Goal: Task Accomplishment & Management: Manage account settings

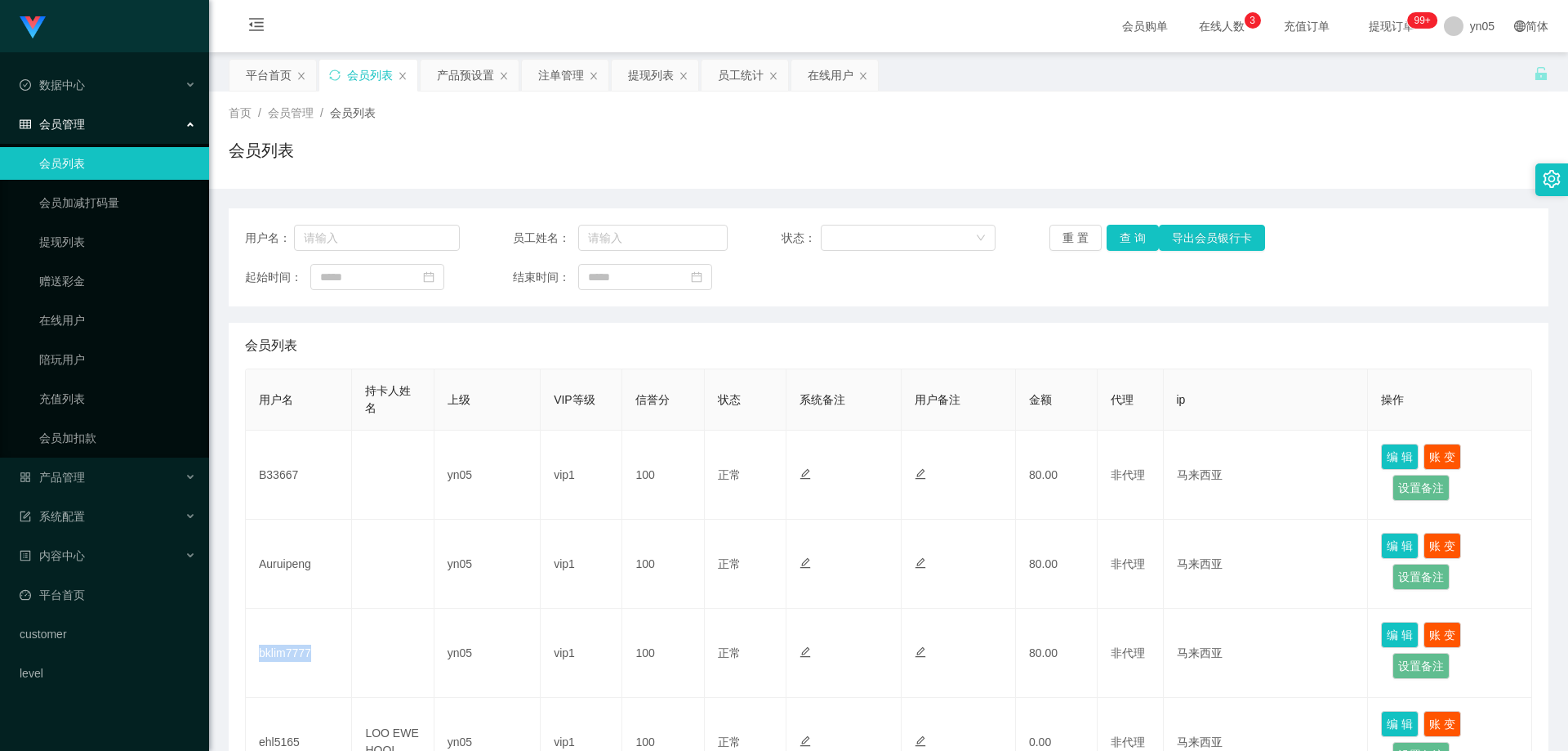
scroll to position [163, 0]
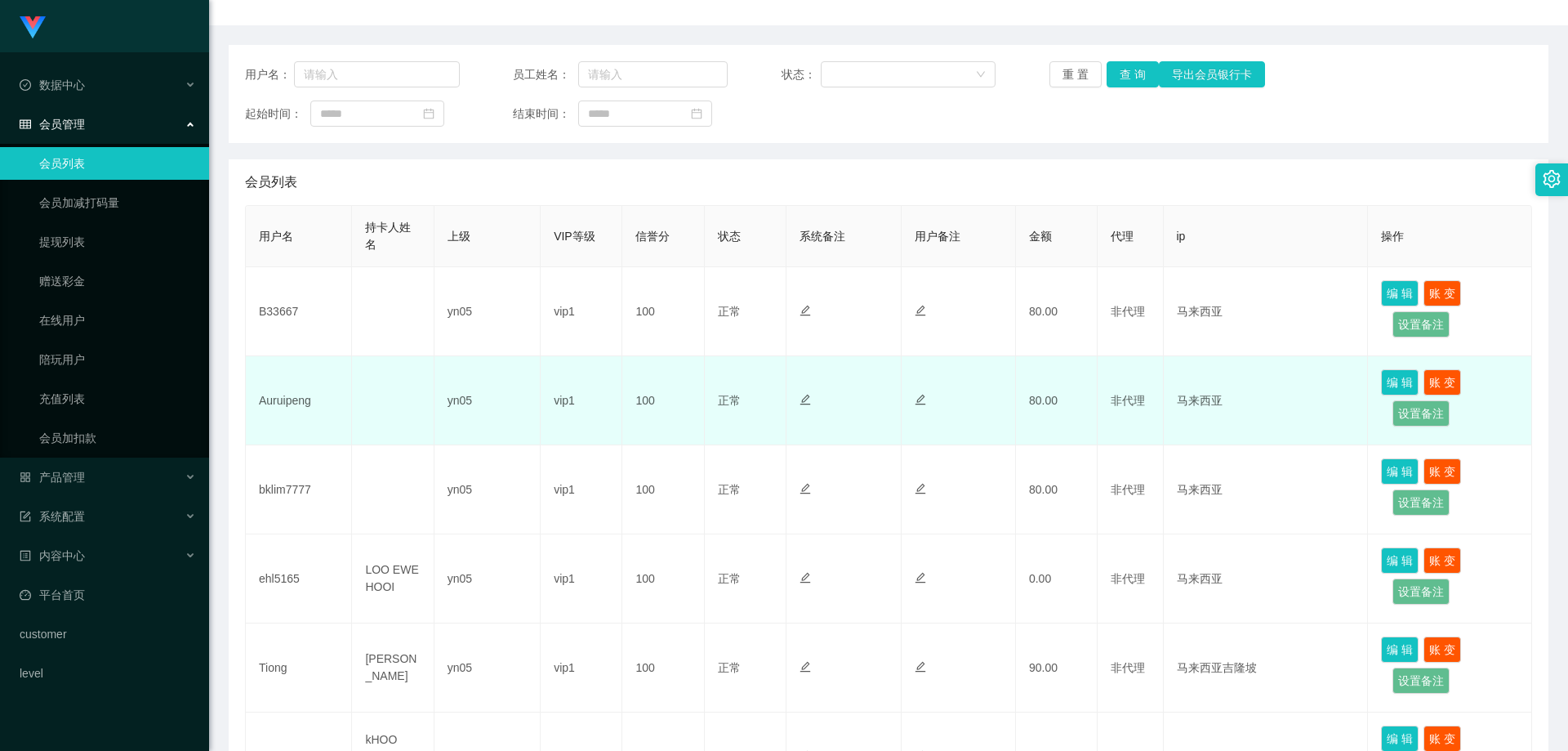
click at [296, 409] on td "Auruipeng" at bounding box center [298, 401] width 106 height 89
click at [303, 403] on td "Auruipeng" at bounding box center [298, 401] width 106 height 89
click at [304, 403] on td "Auruipeng" at bounding box center [298, 401] width 106 height 89
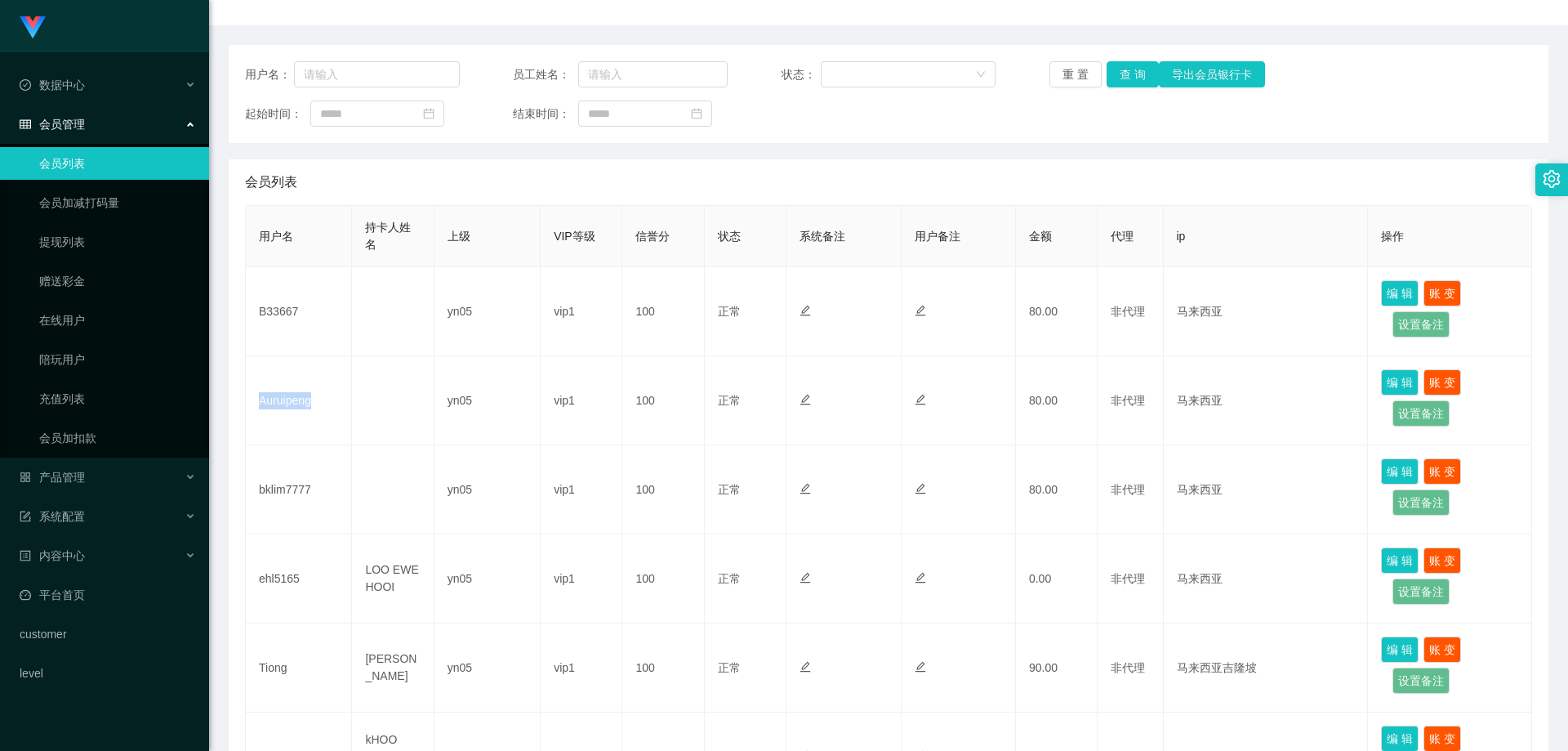
copy td "Auruipeng"
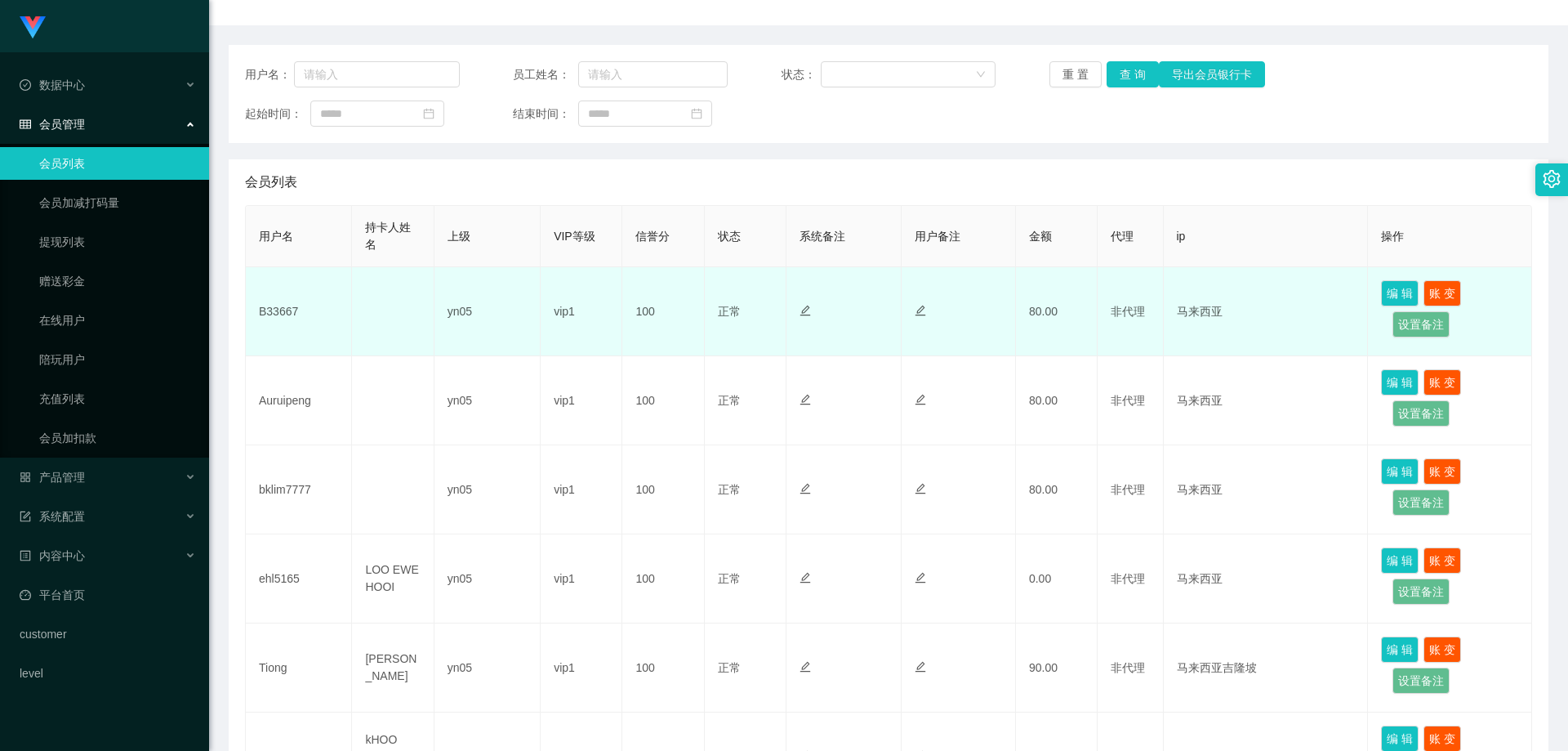
click at [282, 312] on td "B33667" at bounding box center [298, 312] width 106 height 89
click at [282, 311] on td "B33667" at bounding box center [298, 312] width 106 height 89
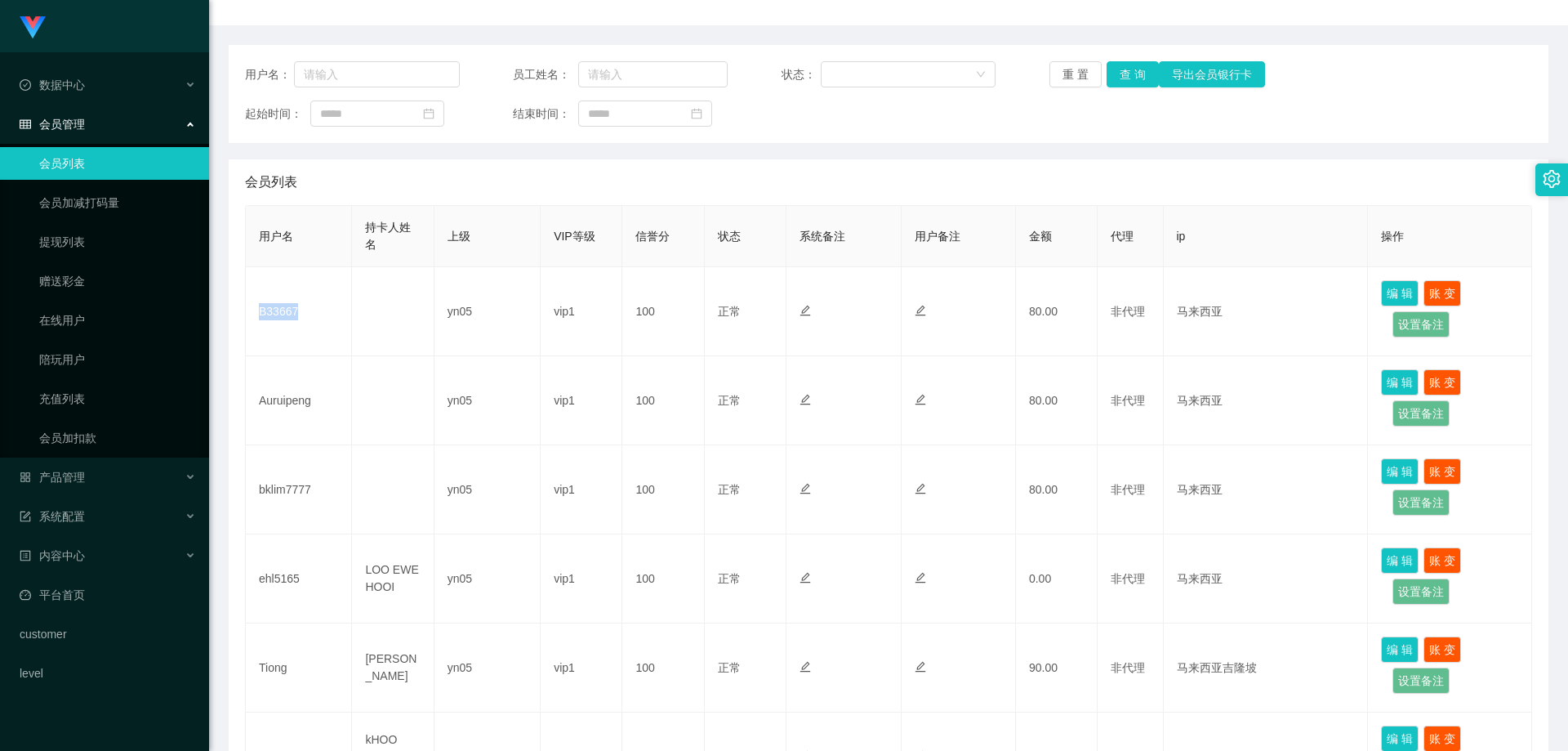
copy td "B33667"
click at [89, 481] on div "产品管理" at bounding box center [104, 477] width 209 height 33
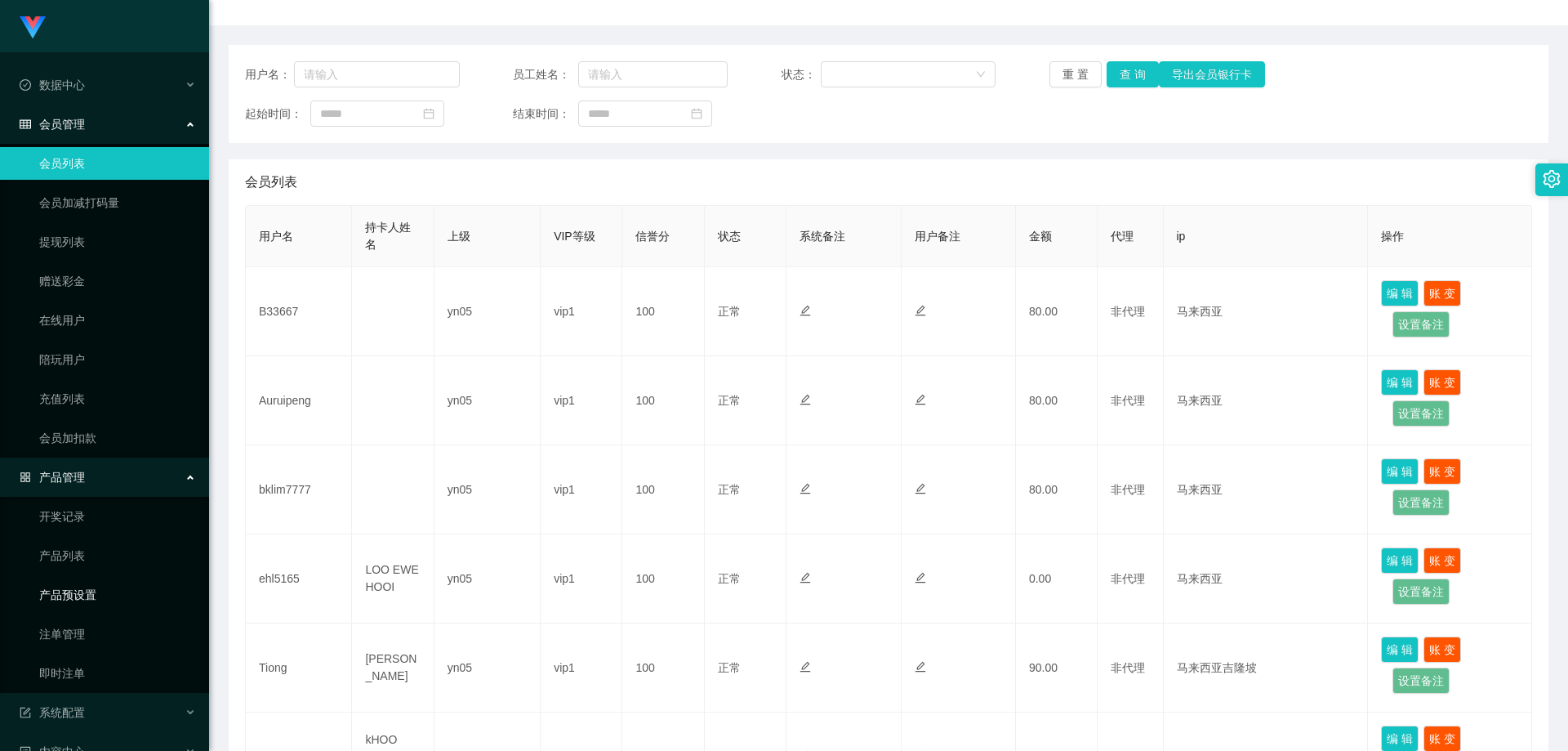
click at [81, 605] on link "产品预设置" at bounding box center [118, 595] width 157 height 33
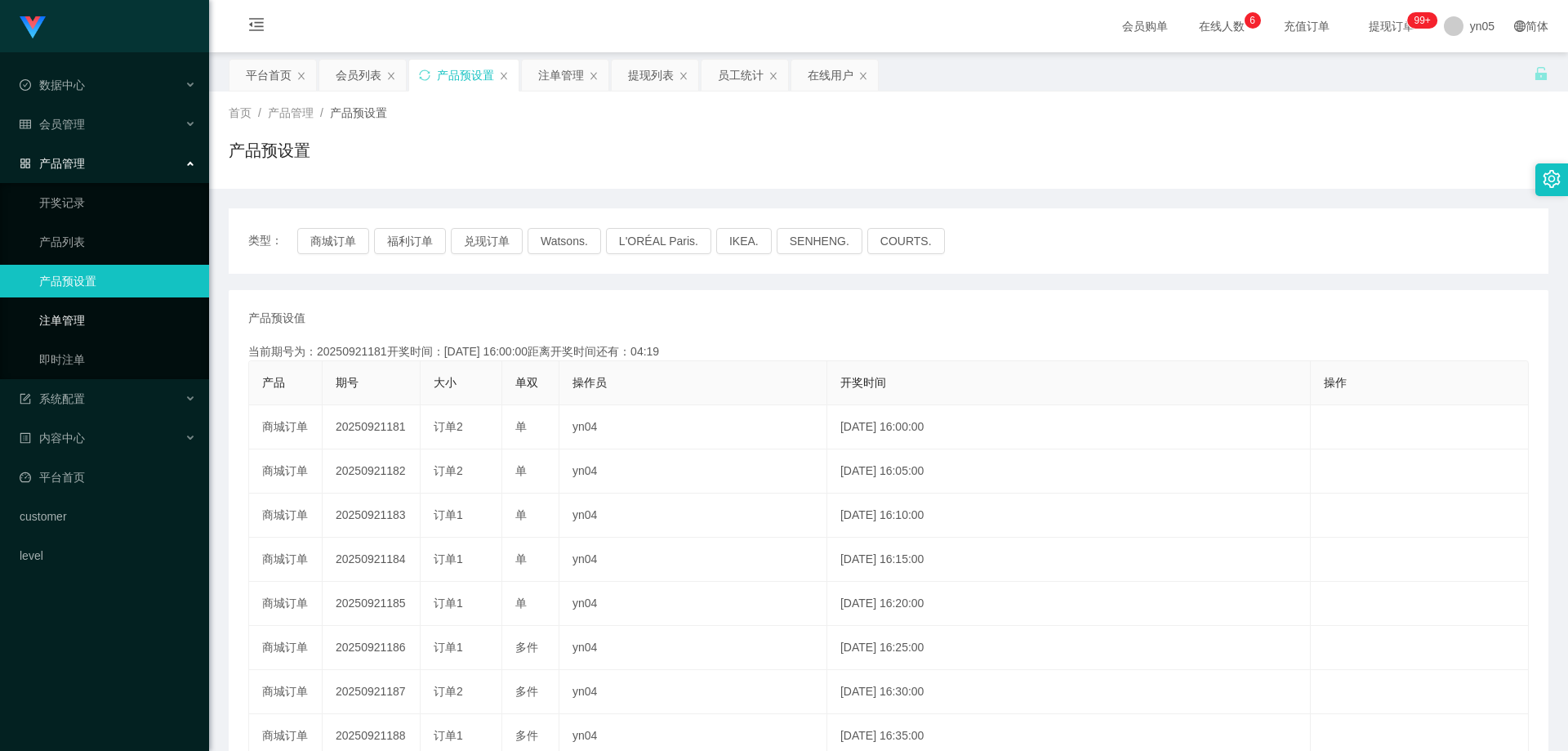
click at [88, 318] on link "注单管理" at bounding box center [118, 320] width 157 height 33
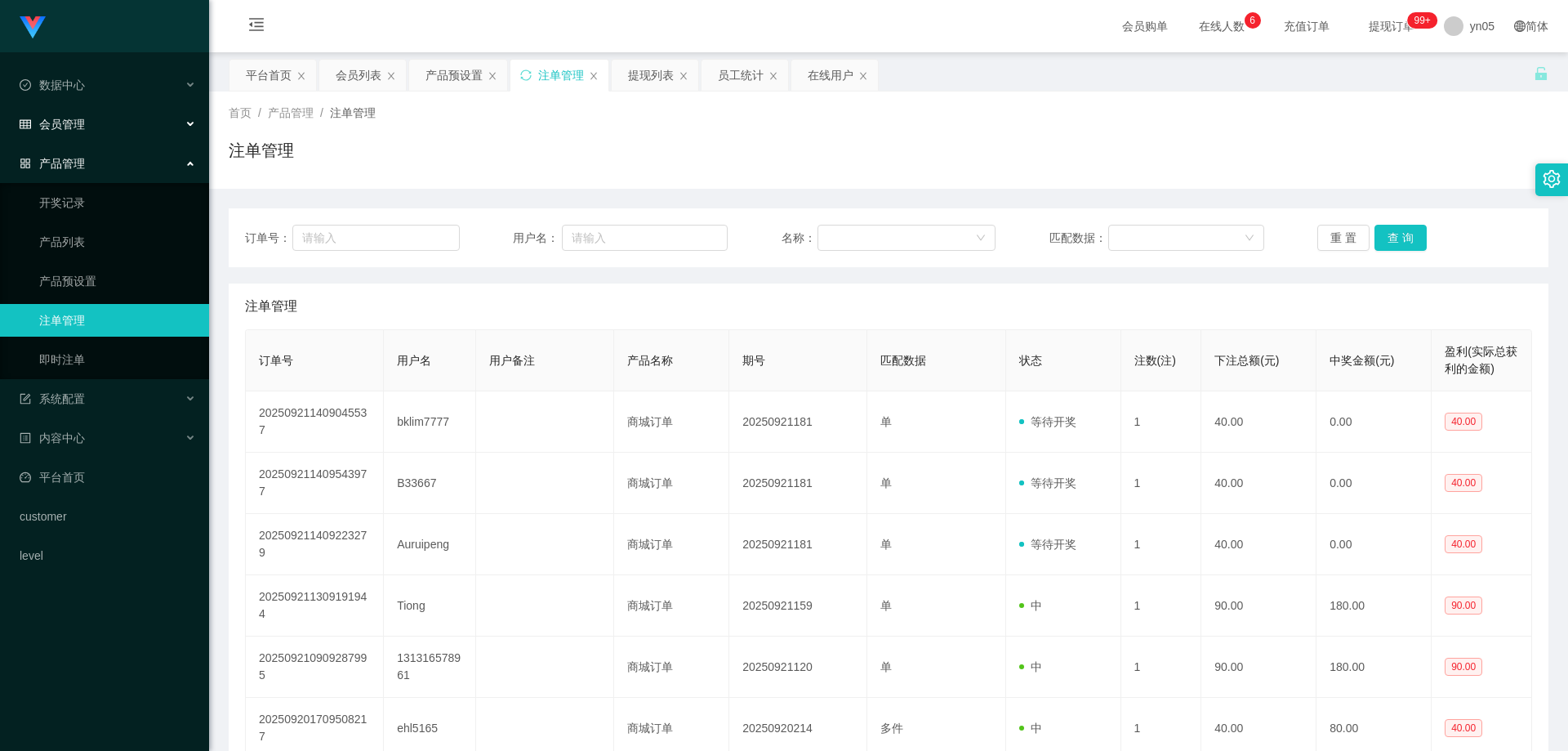
click at [88, 120] on div "会员管理" at bounding box center [104, 124] width 209 height 33
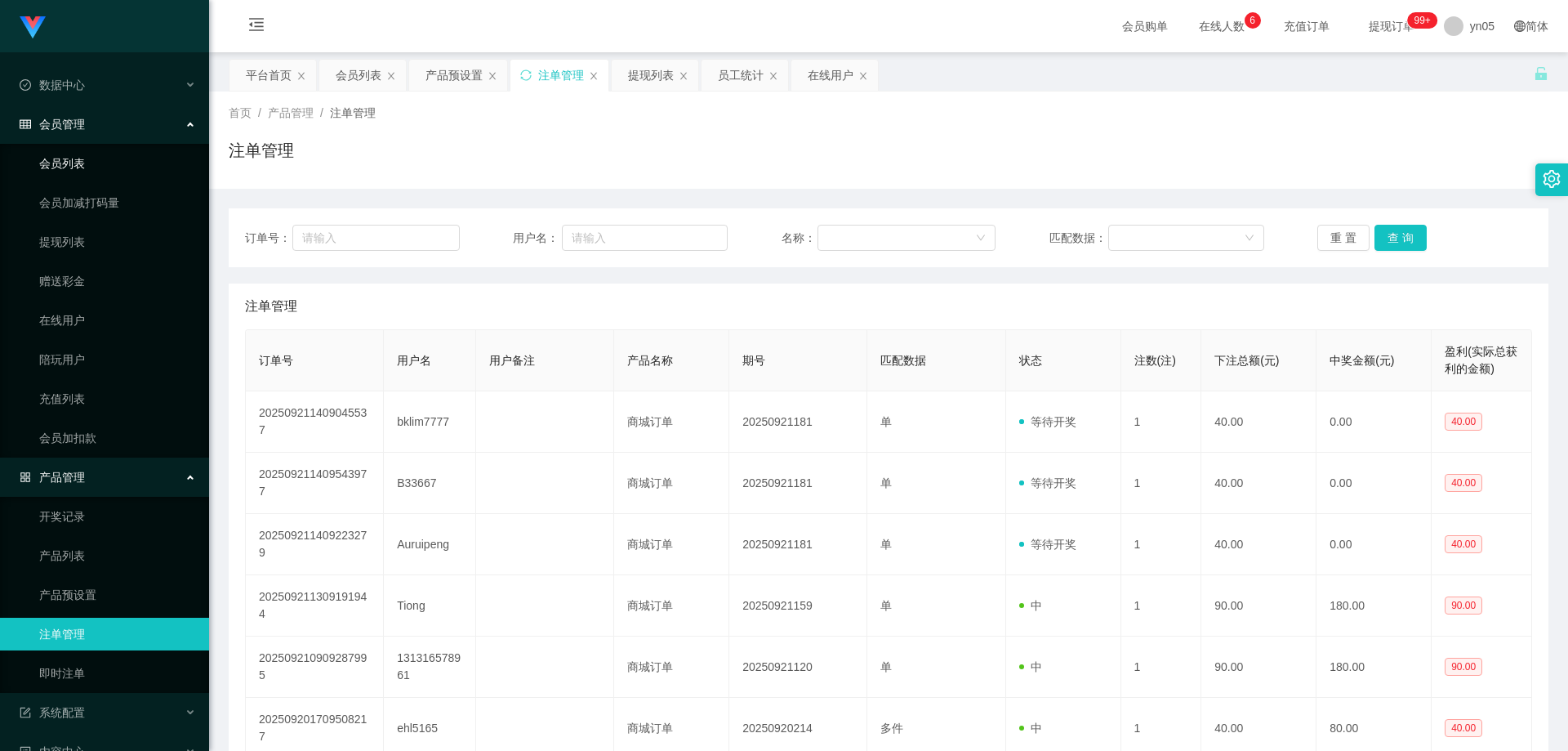
click at [85, 161] on link "会员列表" at bounding box center [118, 163] width 157 height 33
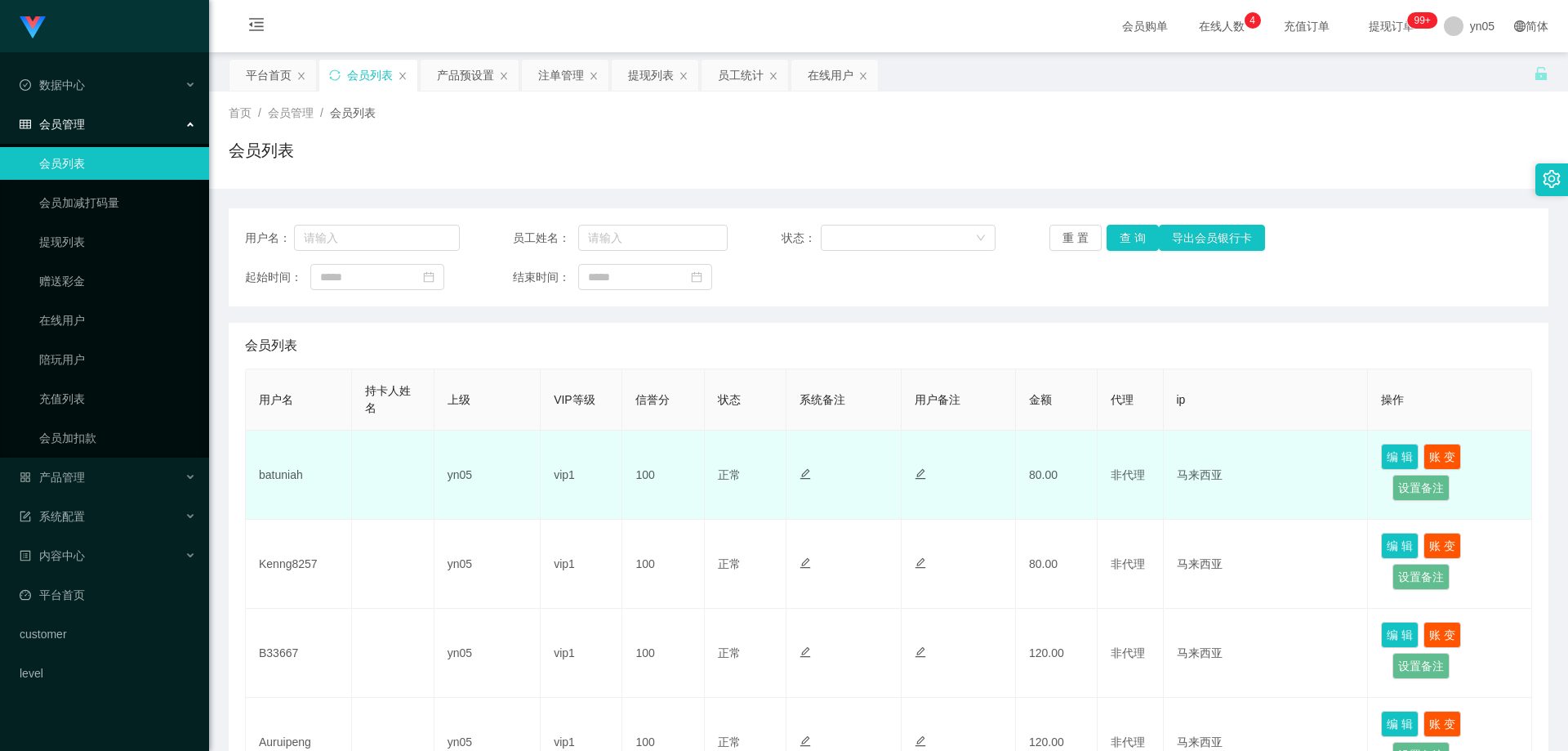
click at [280, 473] on td "batuniah" at bounding box center [298, 475] width 106 height 89
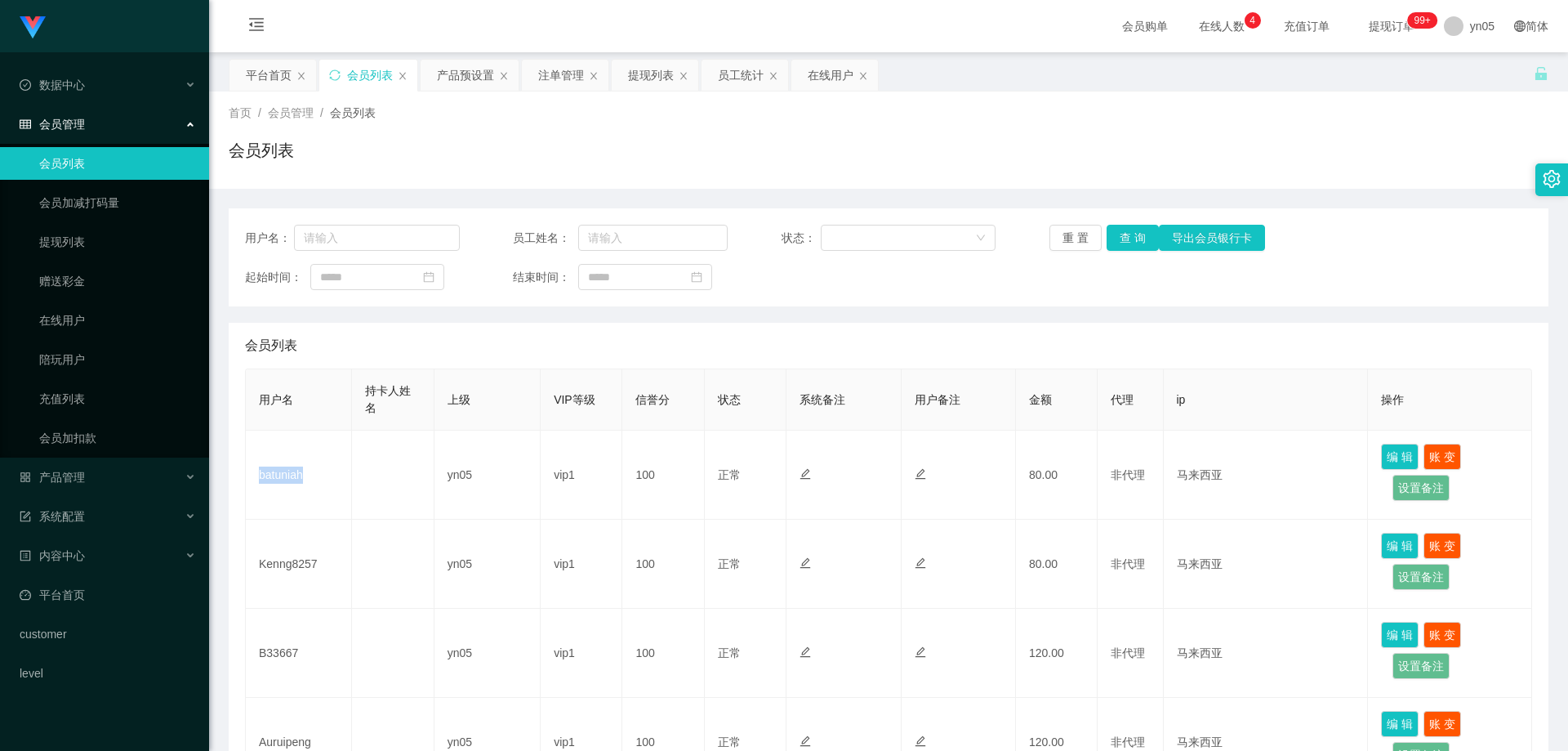
copy td "batuniah"
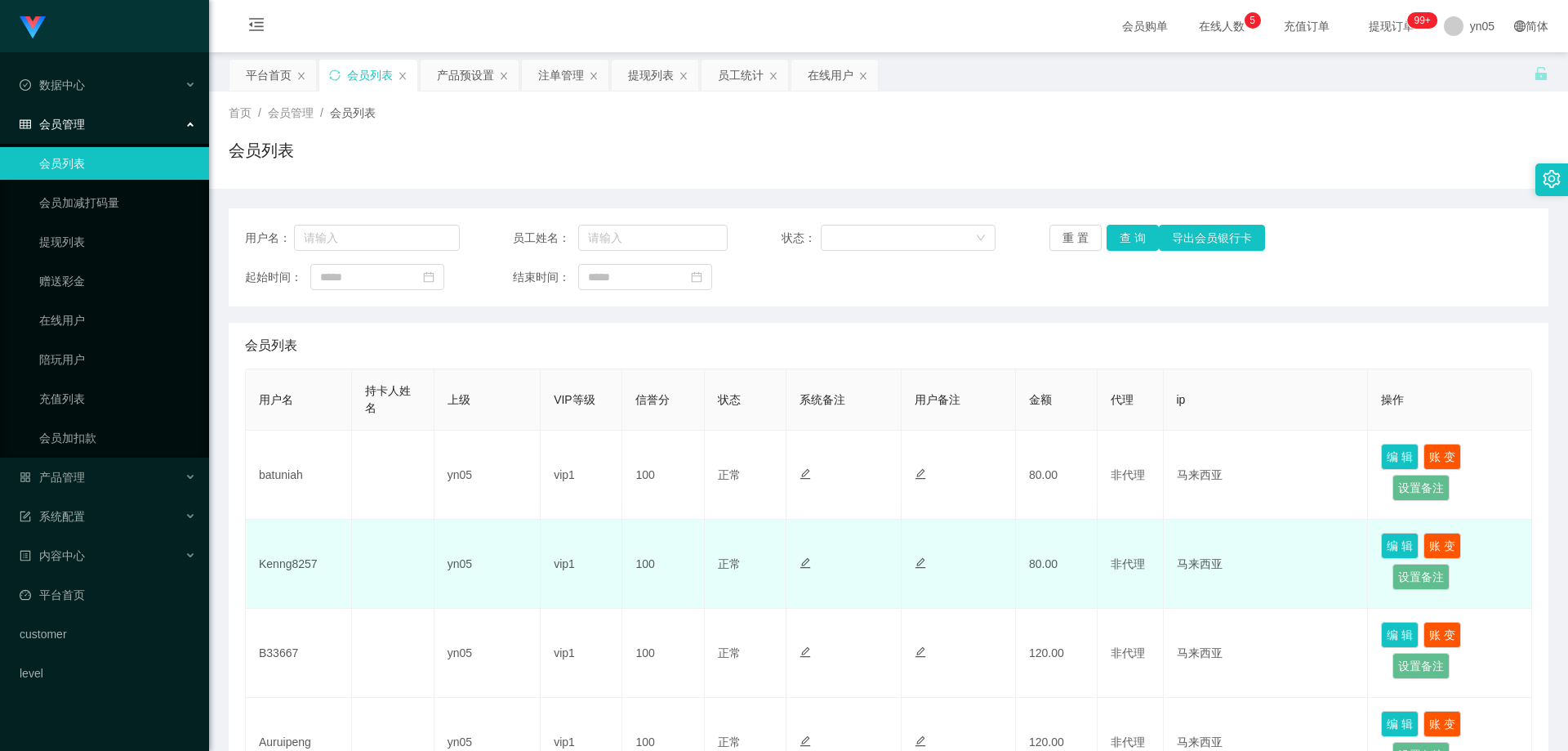
click at [302, 557] on td "Kenng8257" at bounding box center [298, 564] width 106 height 89
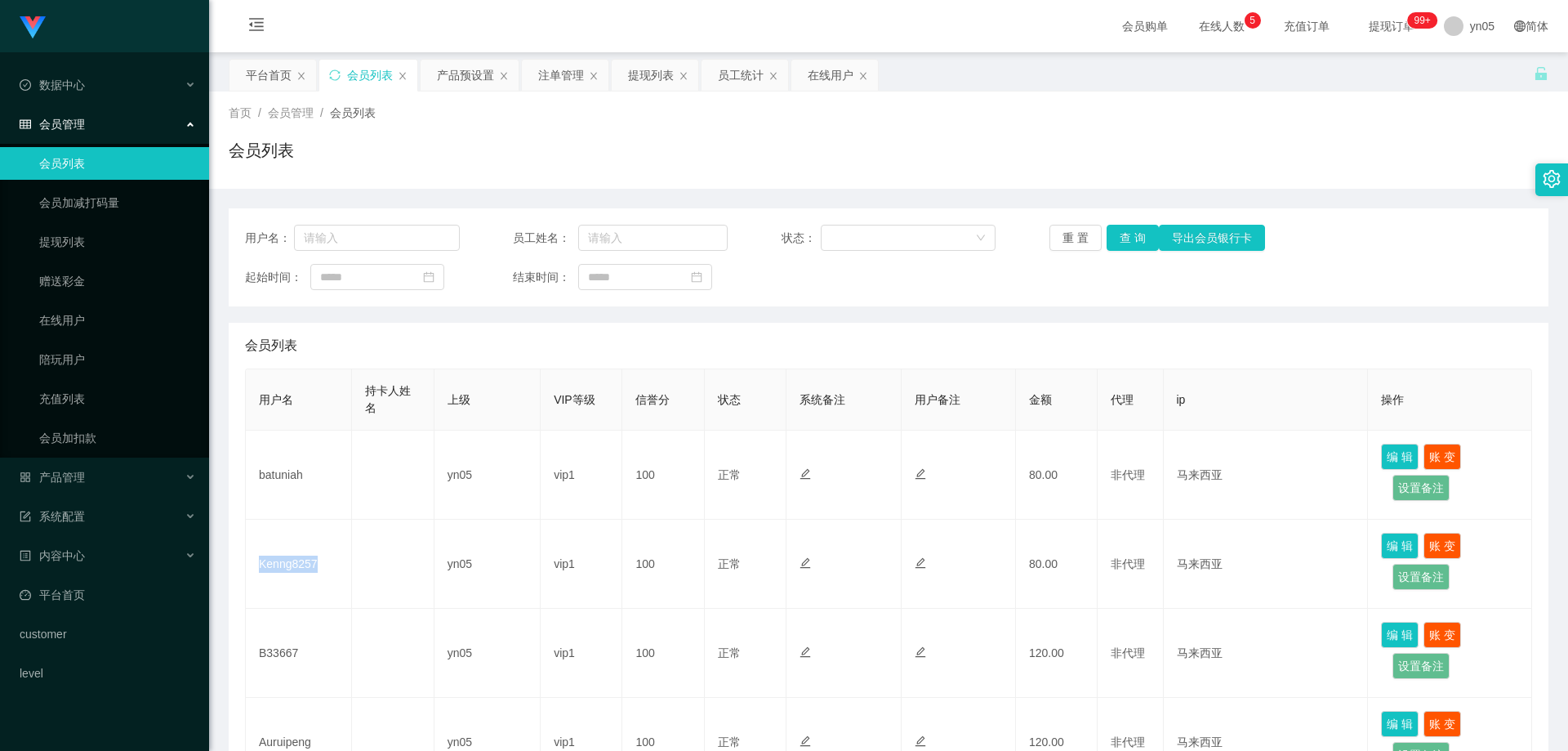
copy td "Kenng8257"
click at [82, 241] on link "提现列表" at bounding box center [118, 242] width 157 height 33
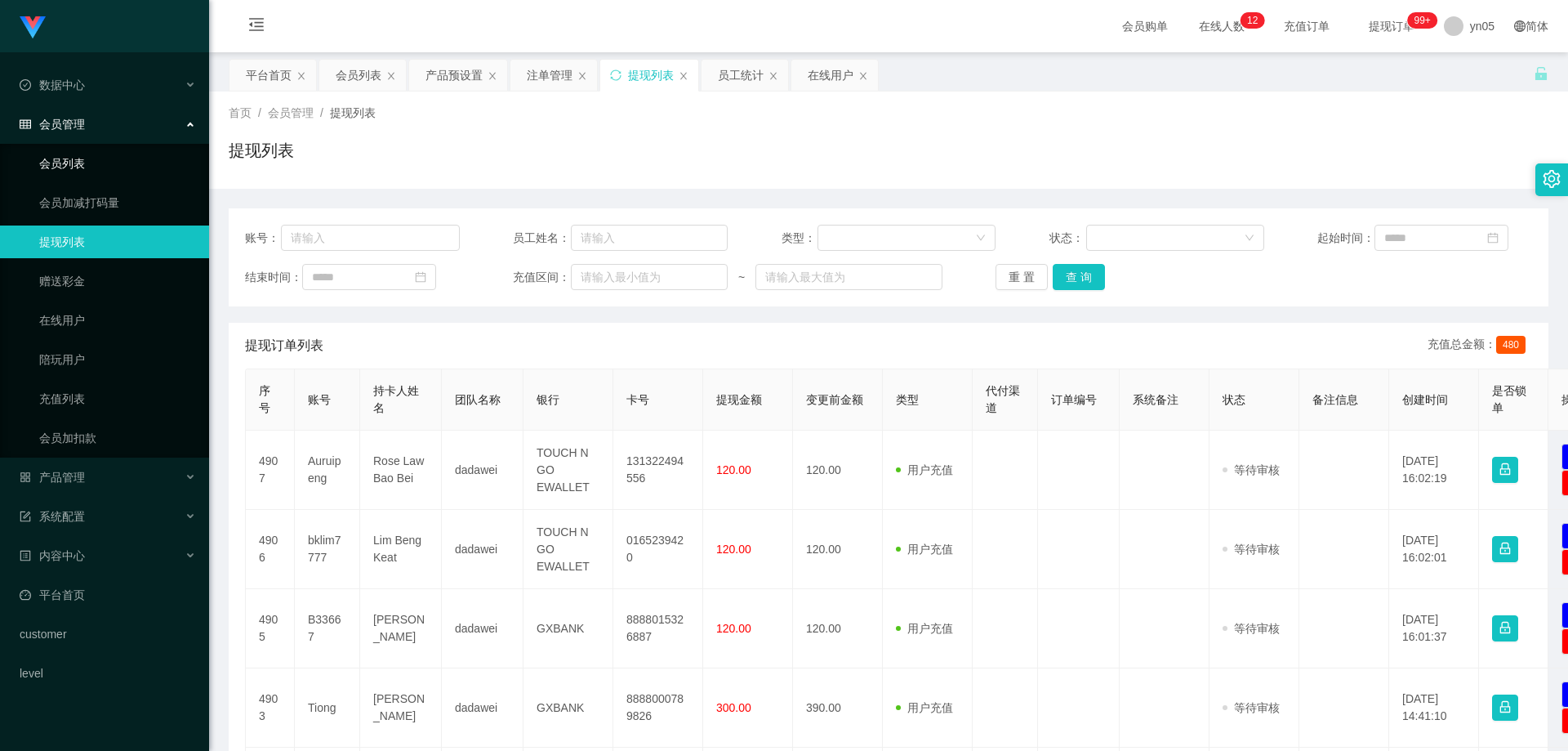
click at [72, 162] on link "会员列表" at bounding box center [118, 163] width 157 height 33
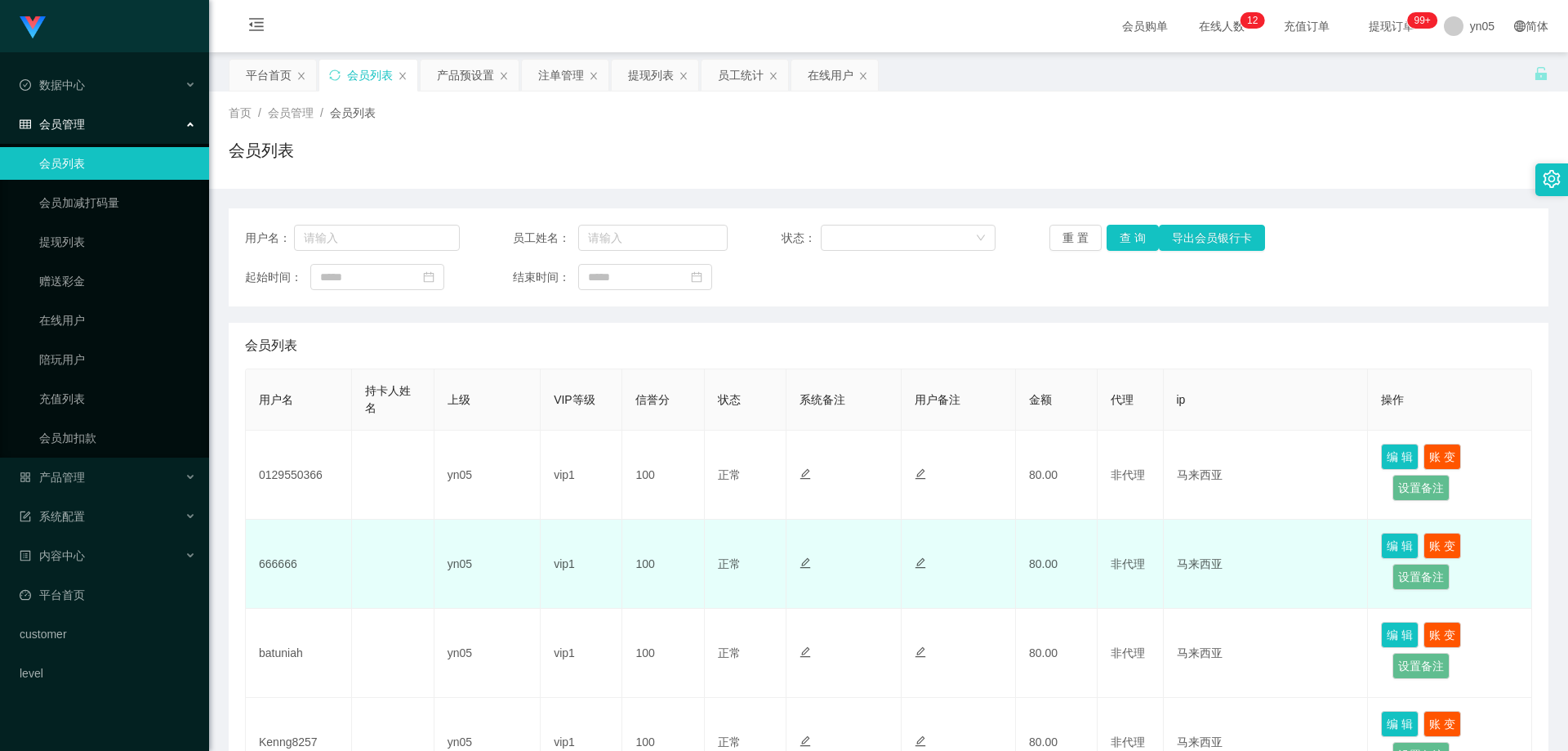
click at [286, 568] on td "666666" at bounding box center [298, 564] width 106 height 89
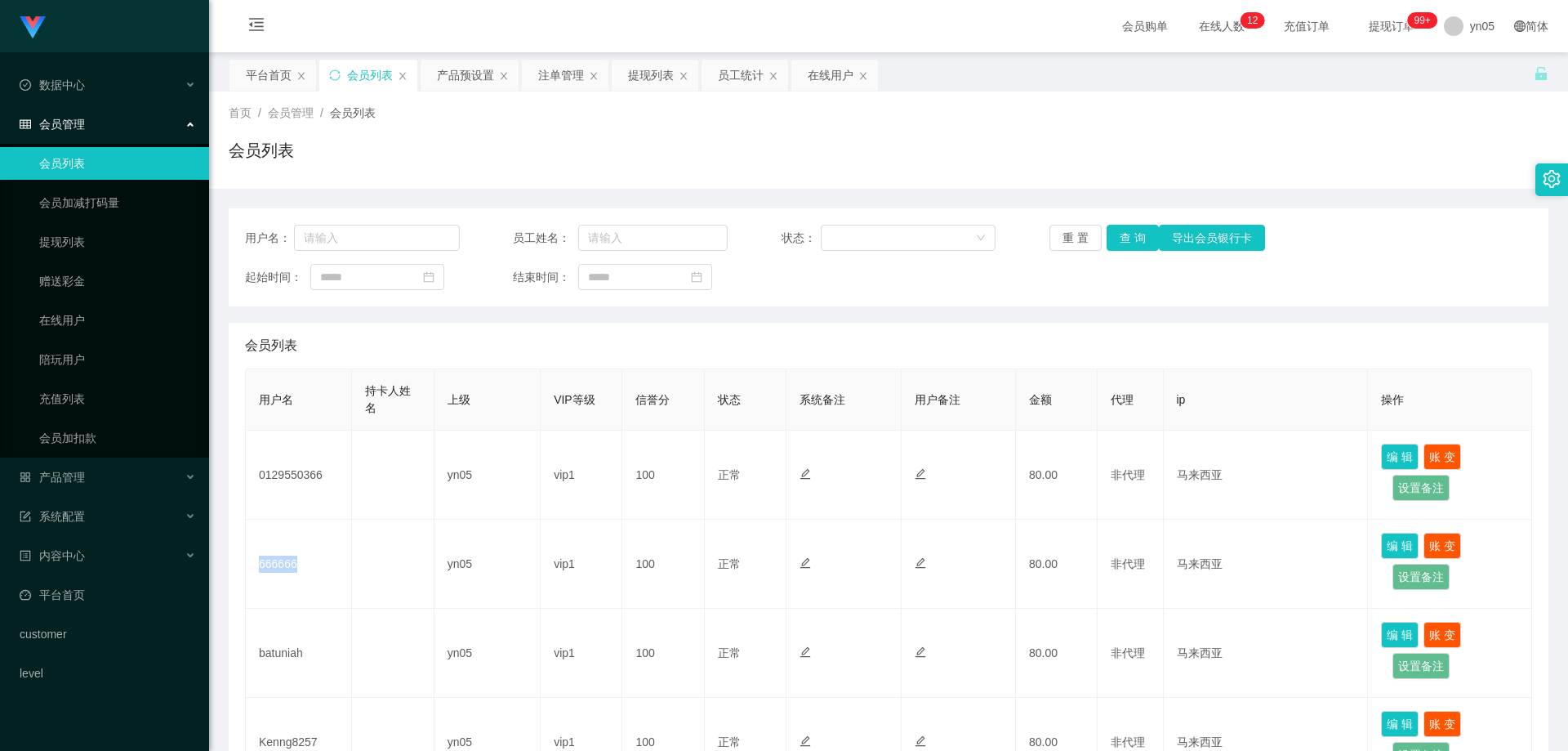
copy td "666666"
click at [101, 472] on div "产品管理" at bounding box center [104, 477] width 209 height 33
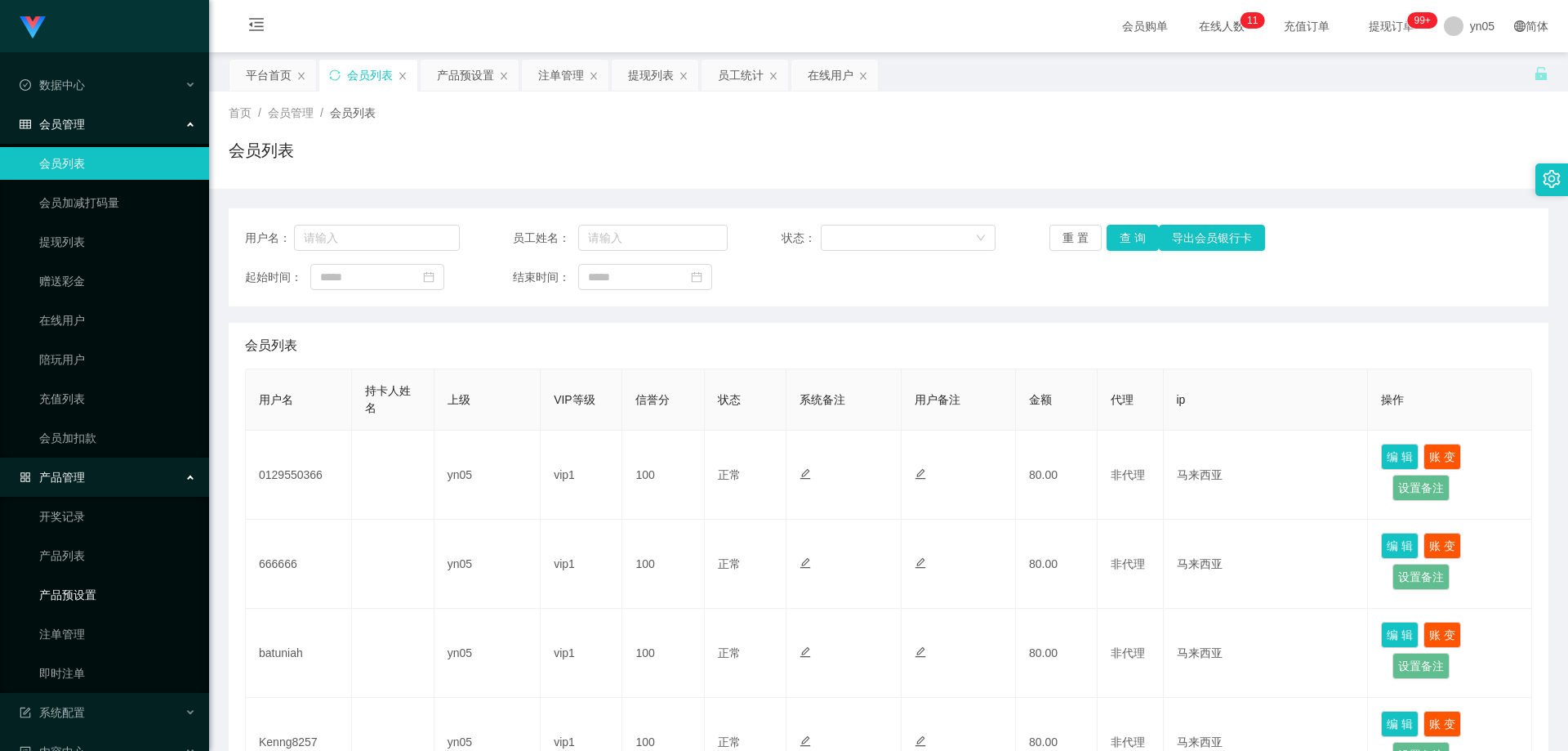
click at [93, 597] on link "产品预设置" at bounding box center [118, 595] width 157 height 33
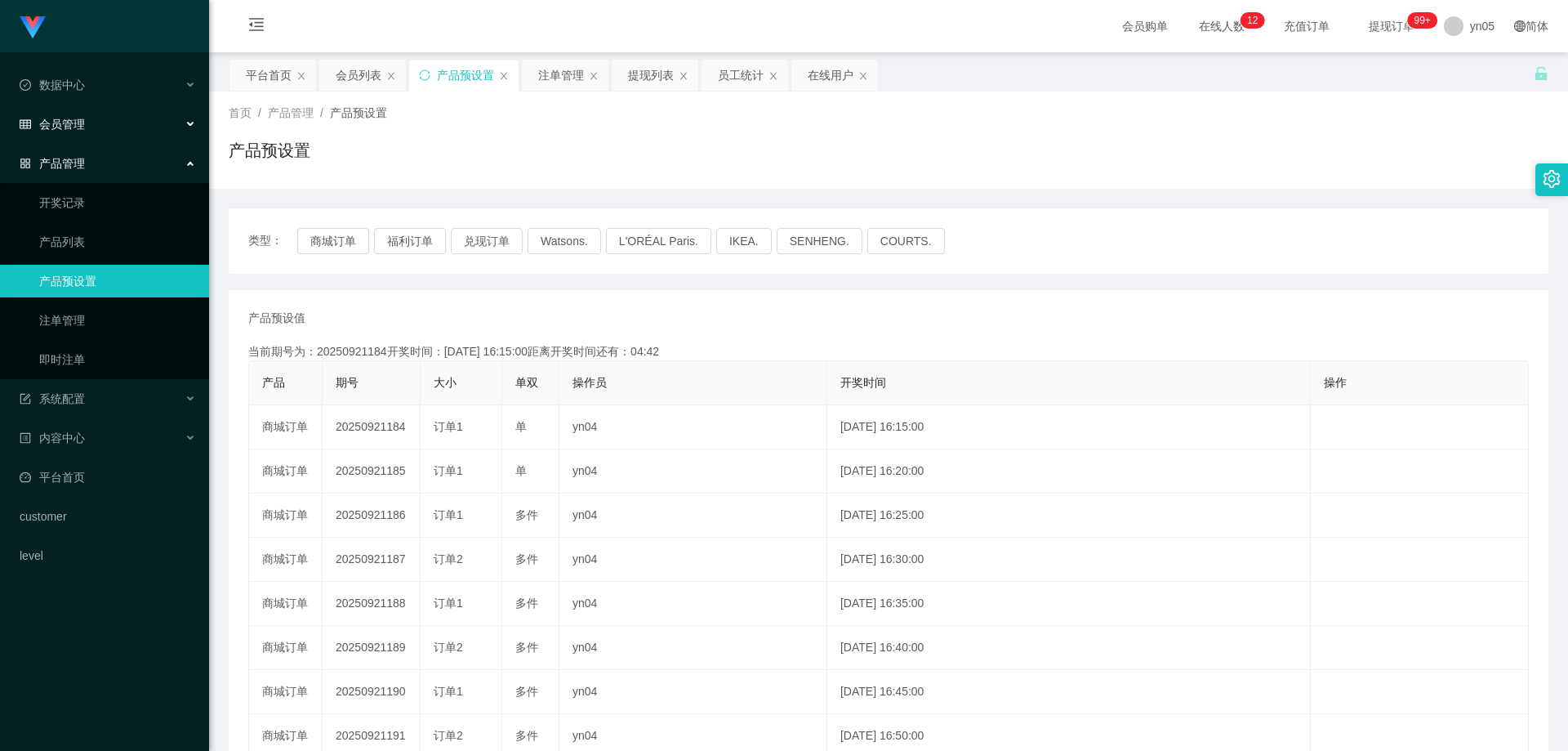
click at [74, 129] on span "会员管理" at bounding box center [52, 124] width 66 height 13
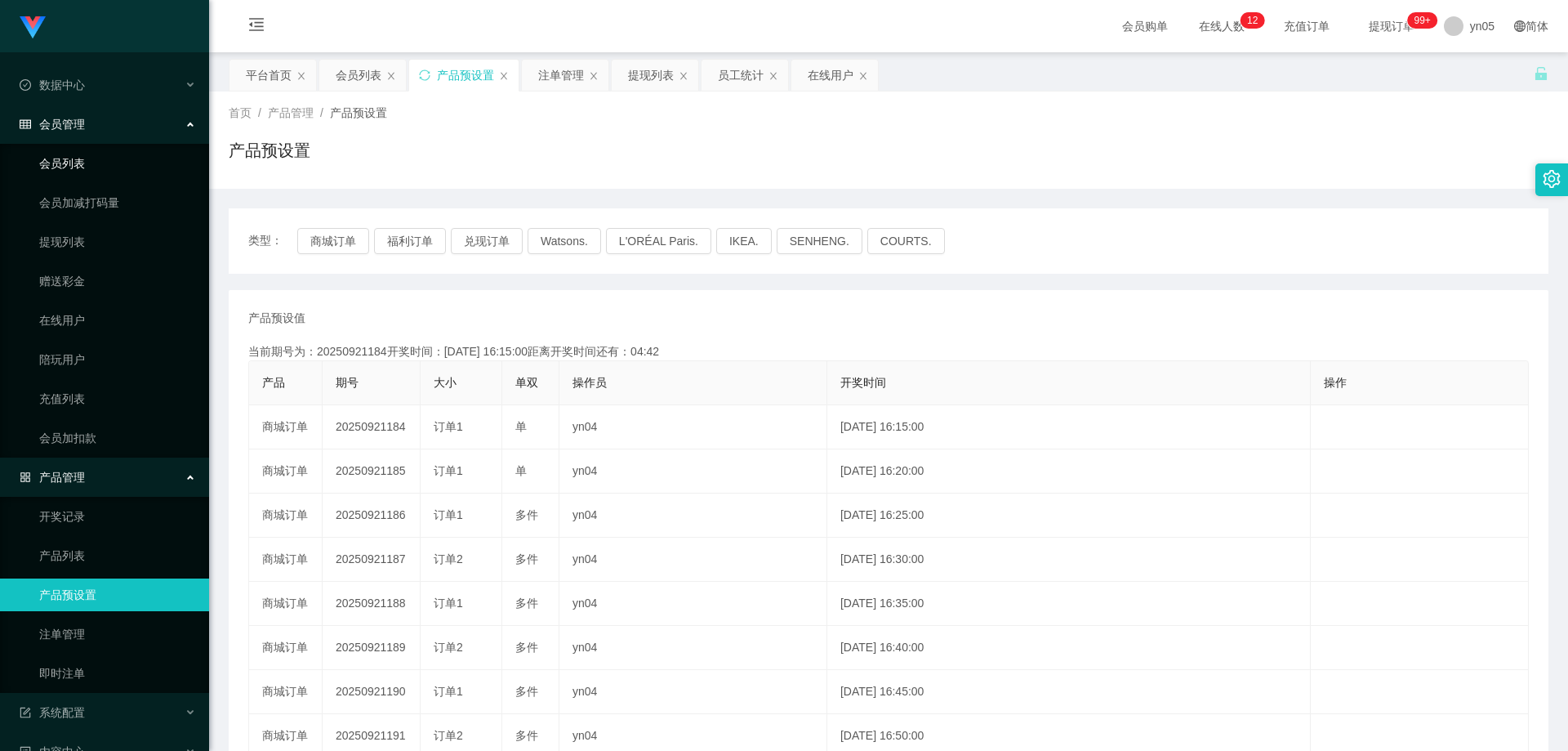
click at [80, 164] on link "会员列表" at bounding box center [118, 163] width 157 height 33
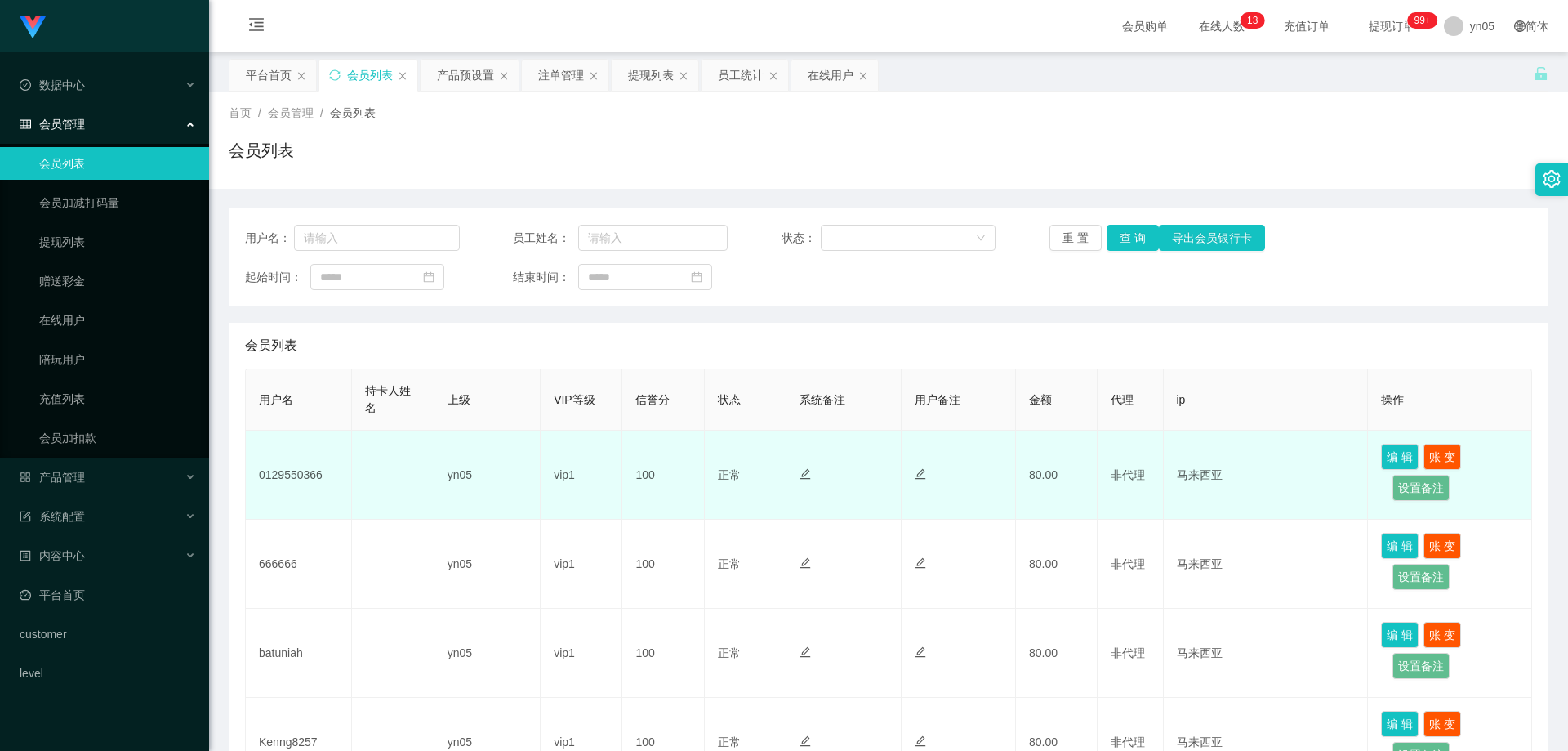
click at [286, 479] on td "0129550366" at bounding box center [298, 475] width 106 height 89
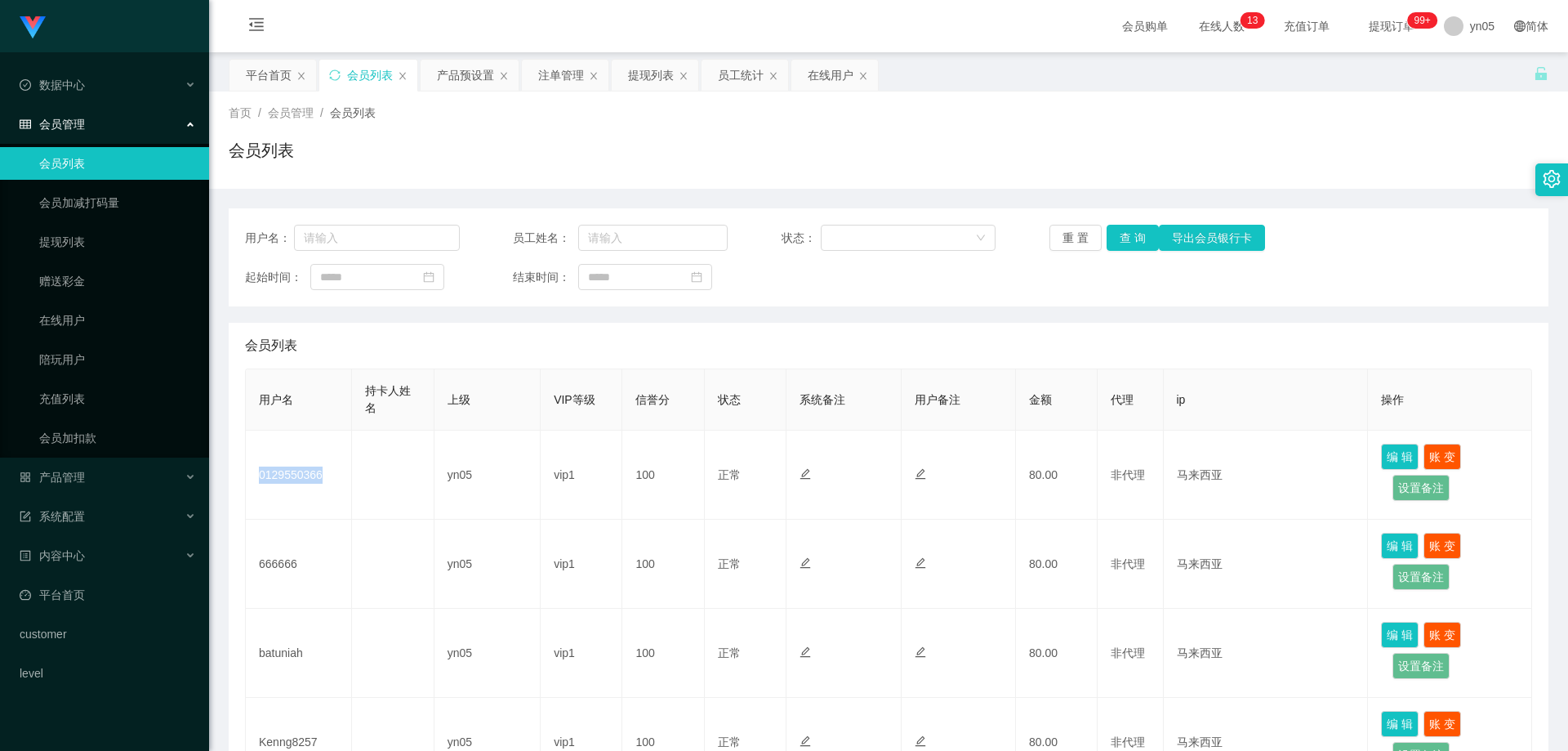
copy td "0129550366"
click at [88, 483] on div "产品管理" at bounding box center [104, 477] width 209 height 33
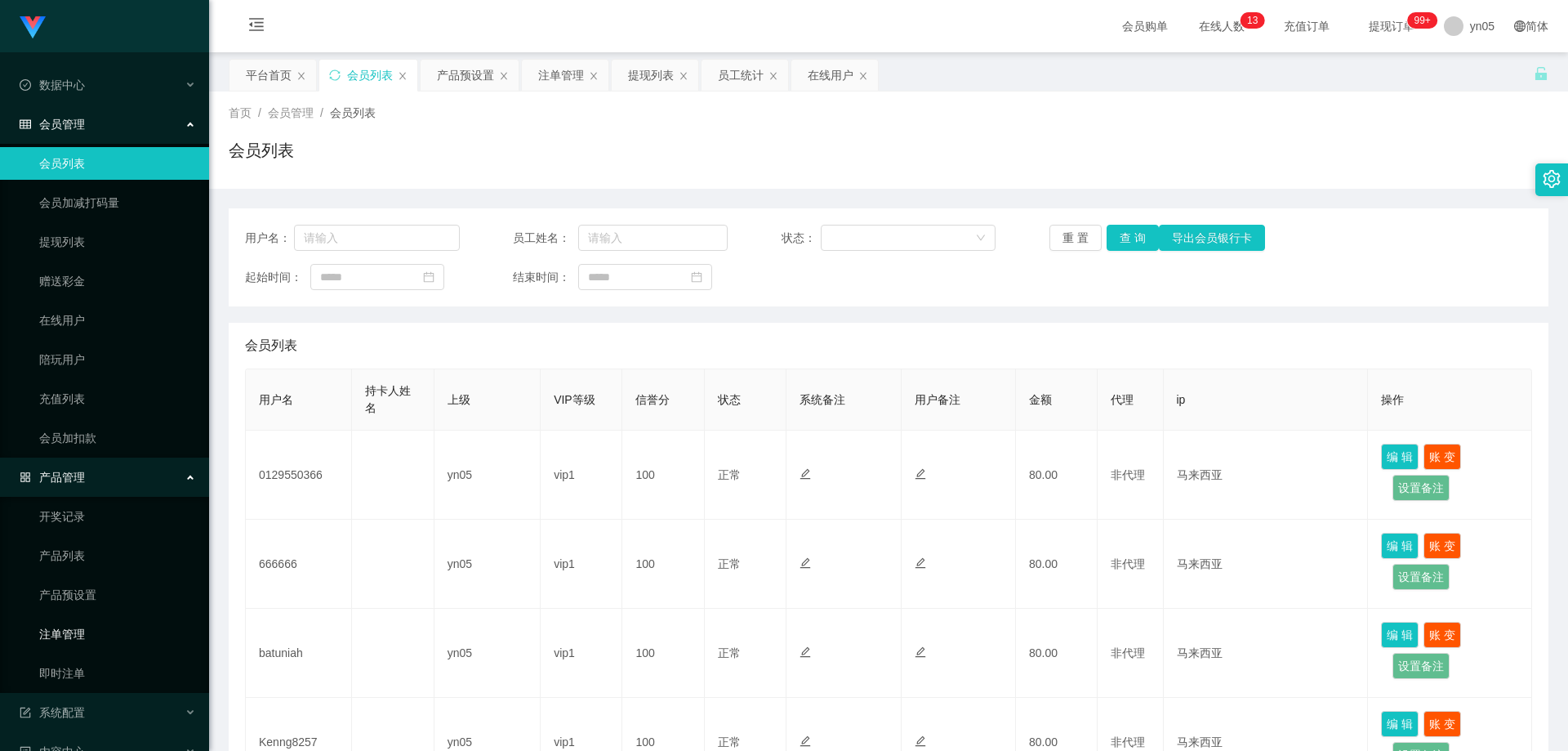
click at [75, 635] on link "注单管理" at bounding box center [118, 634] width 157 height 33
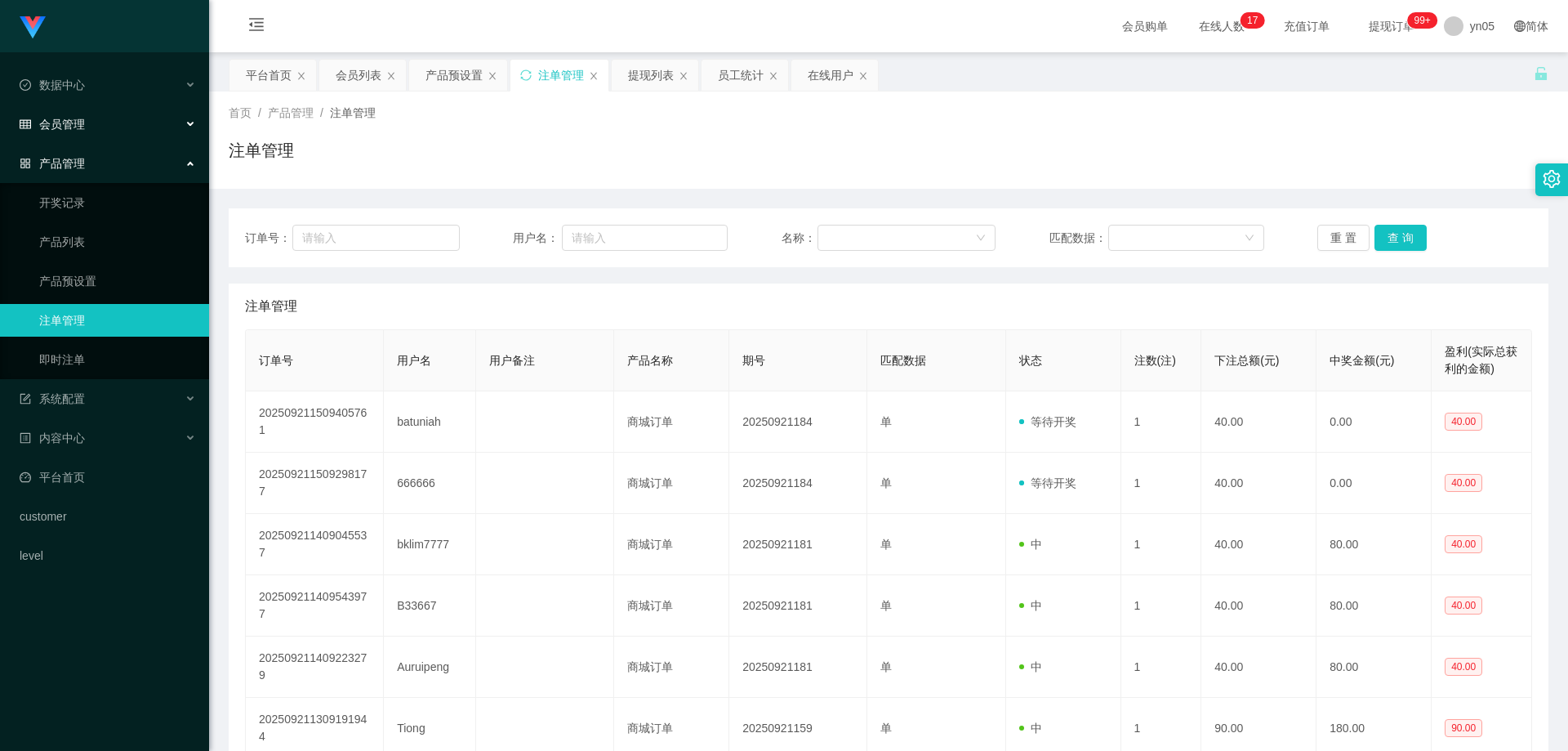
click at [82, 123] on span "会员管理" at bounding box center [52, 124] width 66 height 13
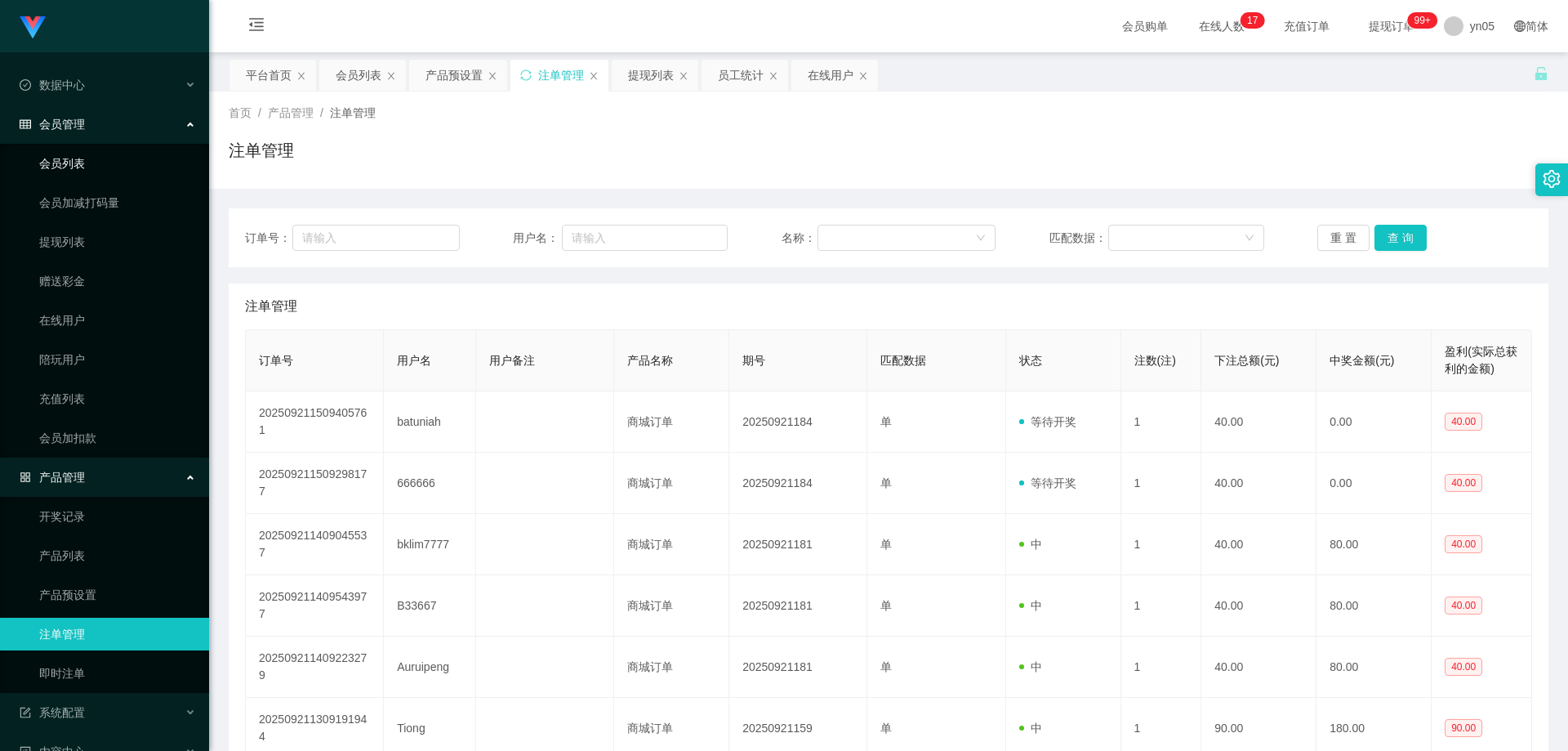
click at [81, 165] on link "会员列表" at bounding box center [118, 163] width 157 height 33
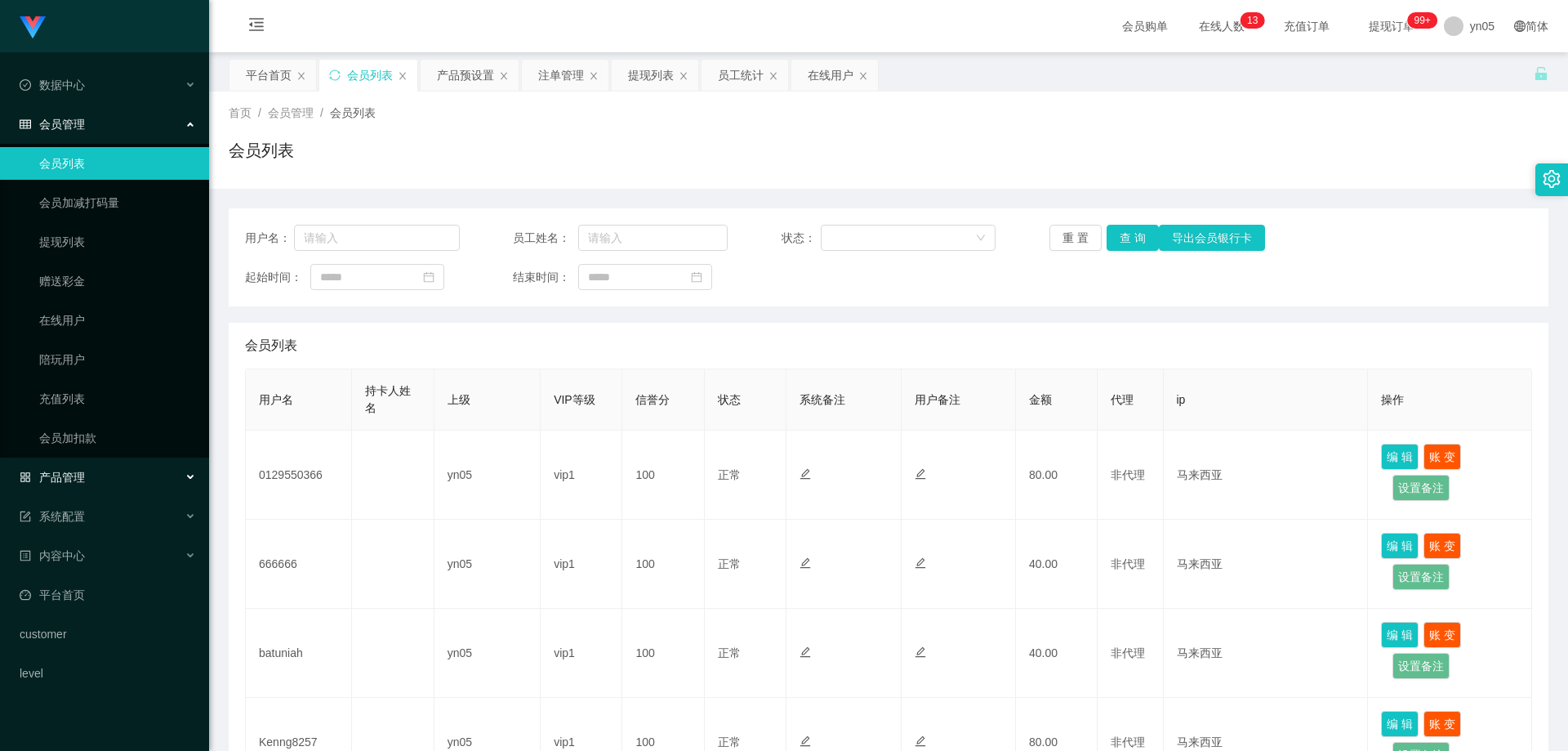
click at [84, 471] on span "产品管理" at bounding box center [52, 477] width 66 height 13
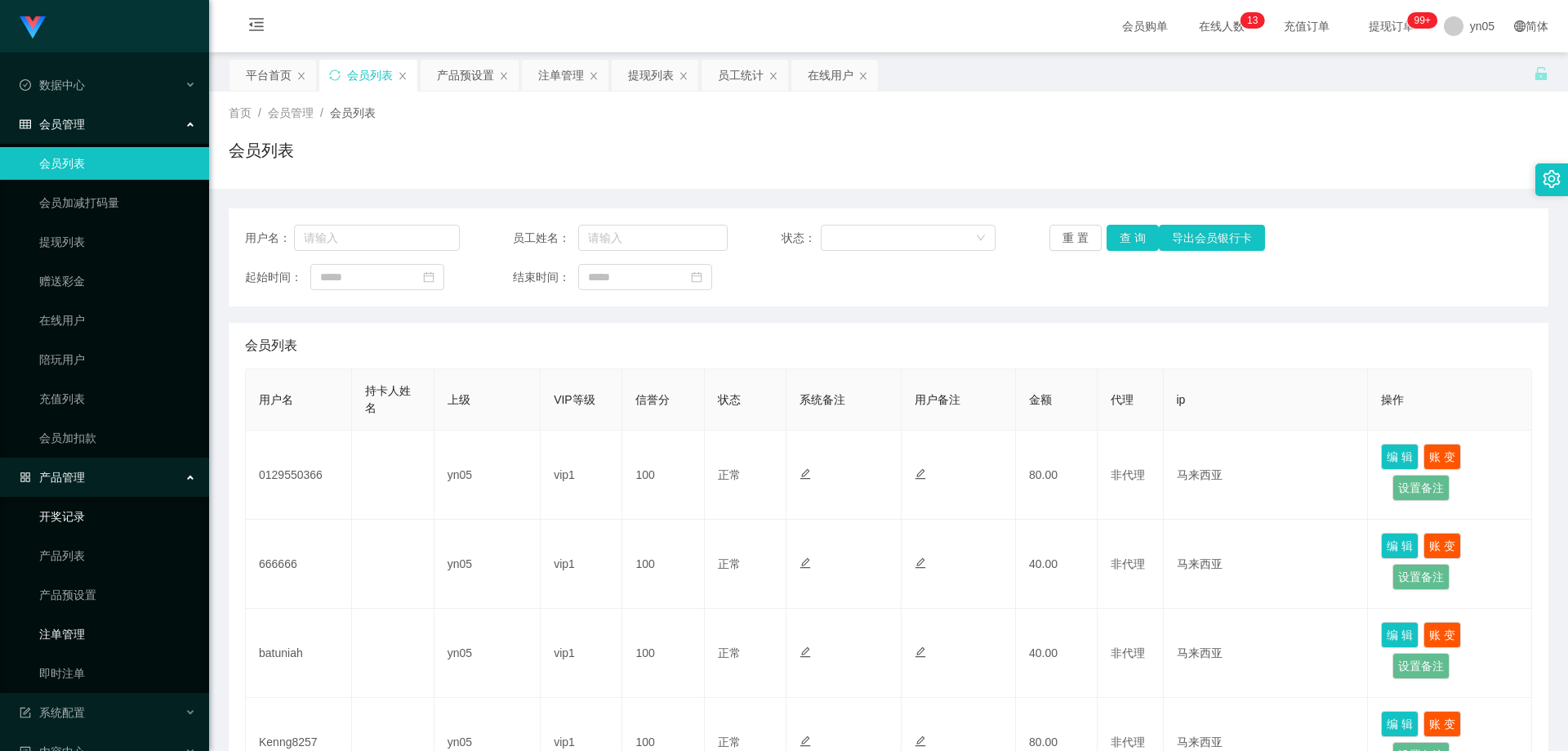
drag, startPoint x: 85, startPoint y: 631, endPoint x: 78, endPoint y: 517, distance: 114.2
click at [85, 631] on link "注单管理" at bounding box center [118, 634] width 157 height 33
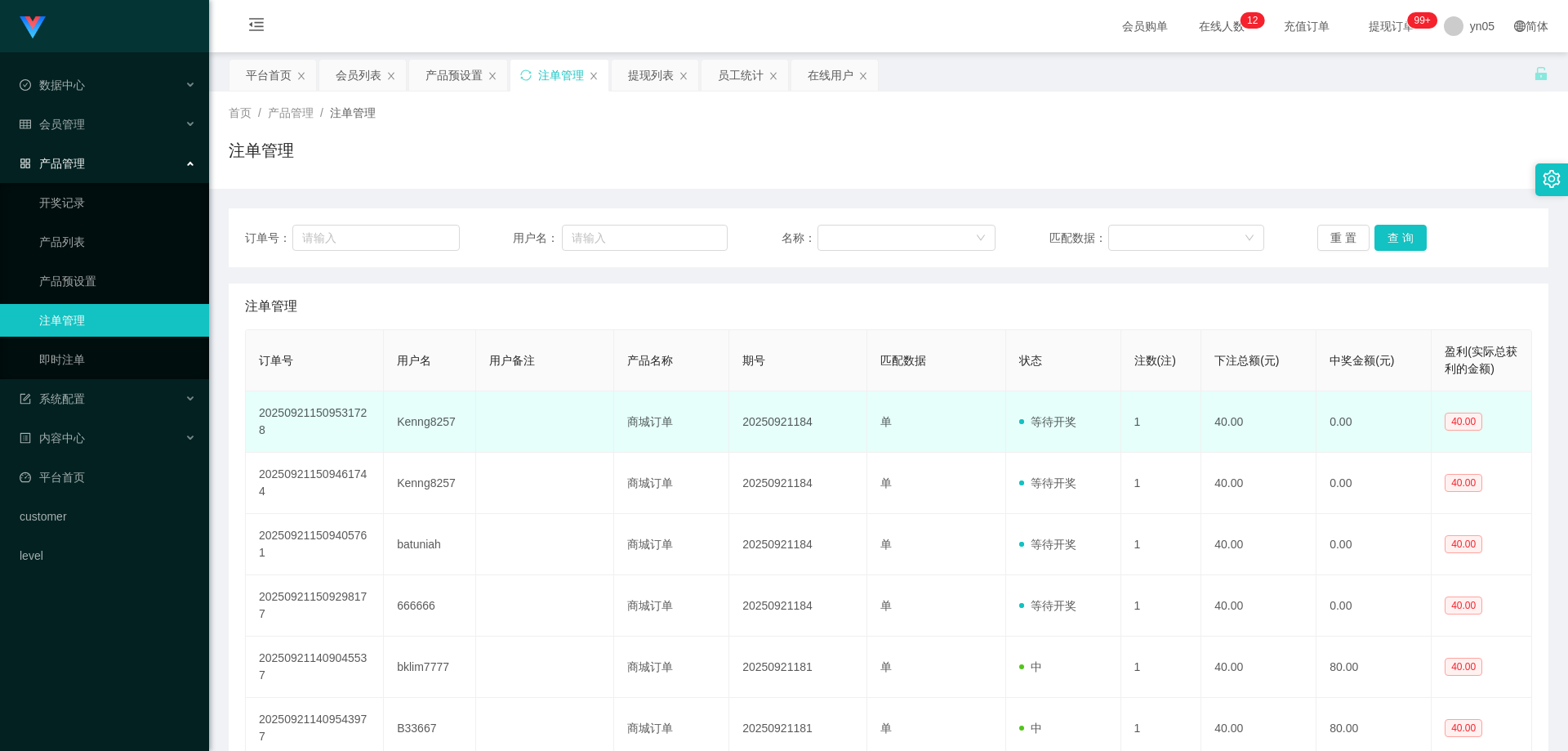
click at [425, 422] on td "Kenng8257" at bounding box center [430, 422] width 92 height 61
copy td "Kenng8257"
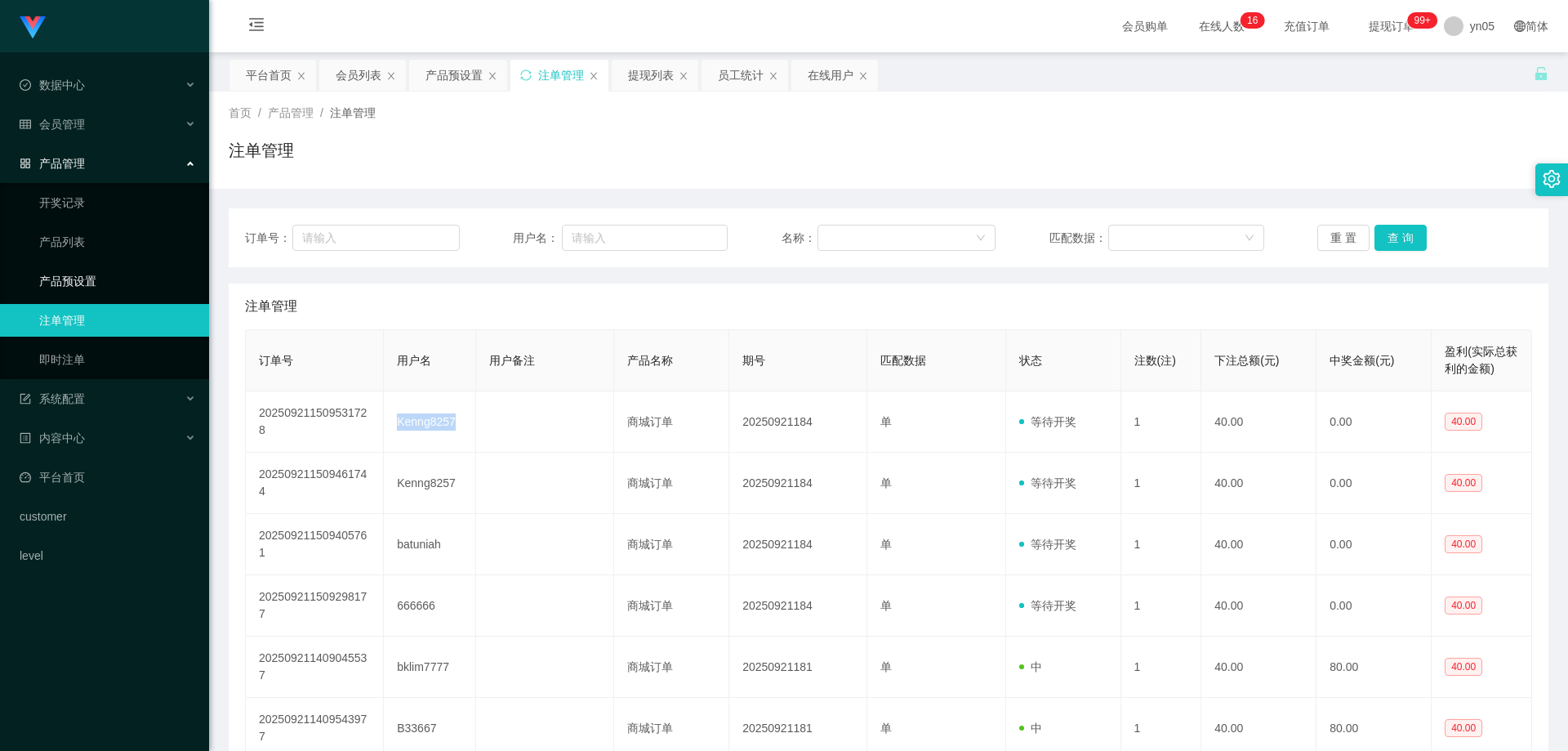
click at [81, 284] on link "产品预设置" at bounding box center [118, 281] width 157 height 33
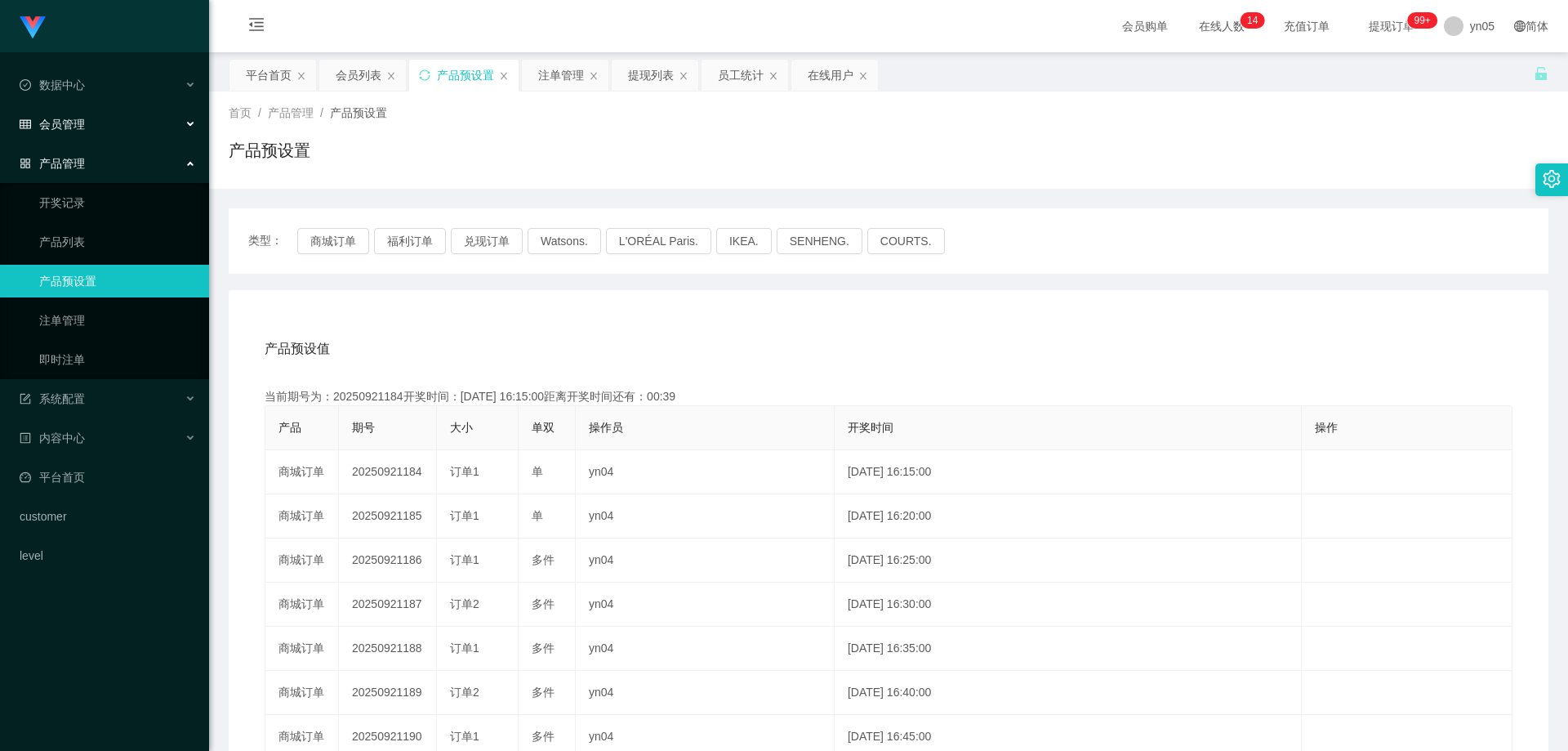
click at [87, 123] on div "会员管理" at bounding box center [104, 124] width 209 height 33
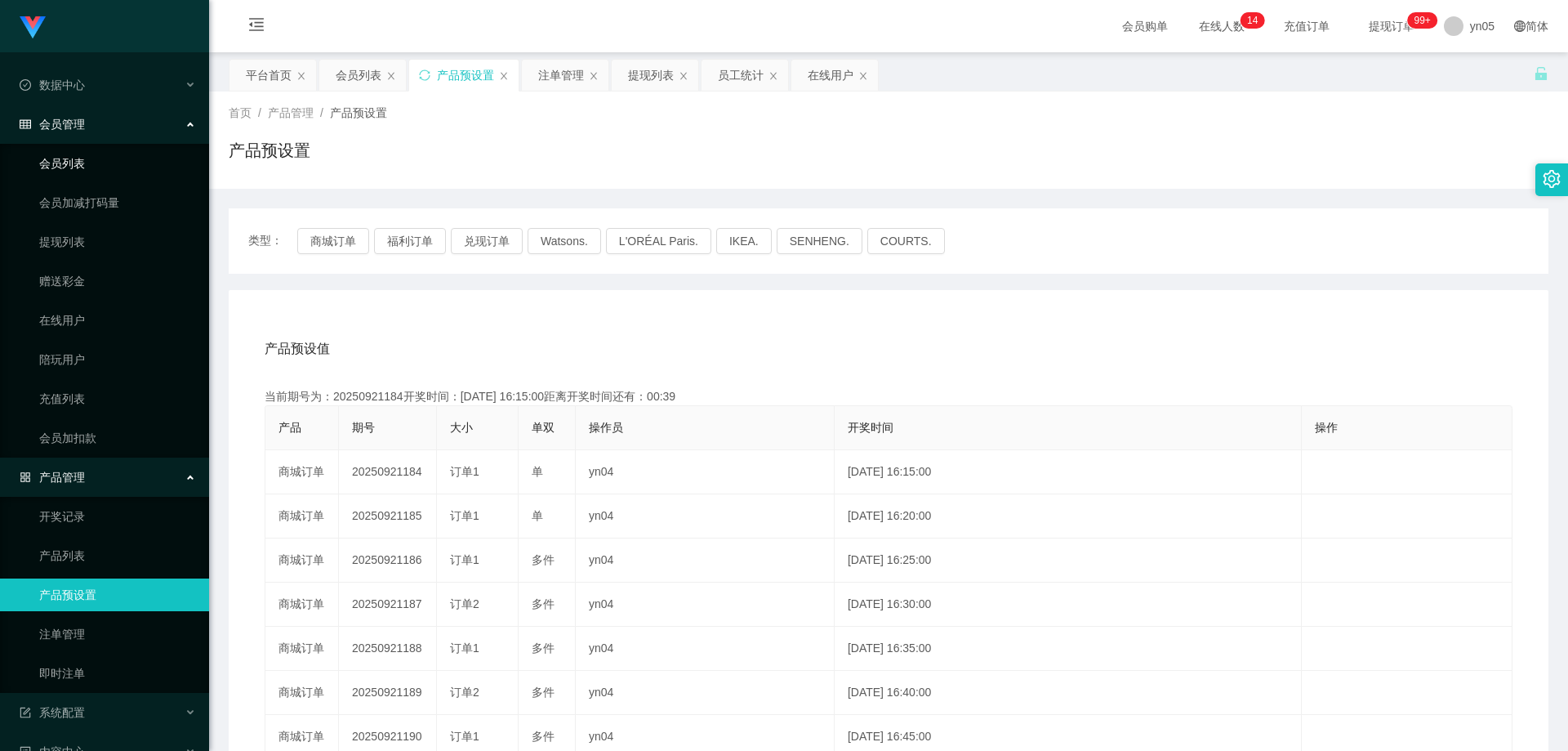
click at [106, 163] on link "会员列表" at bounding box center [118, 163] width 157 height 33
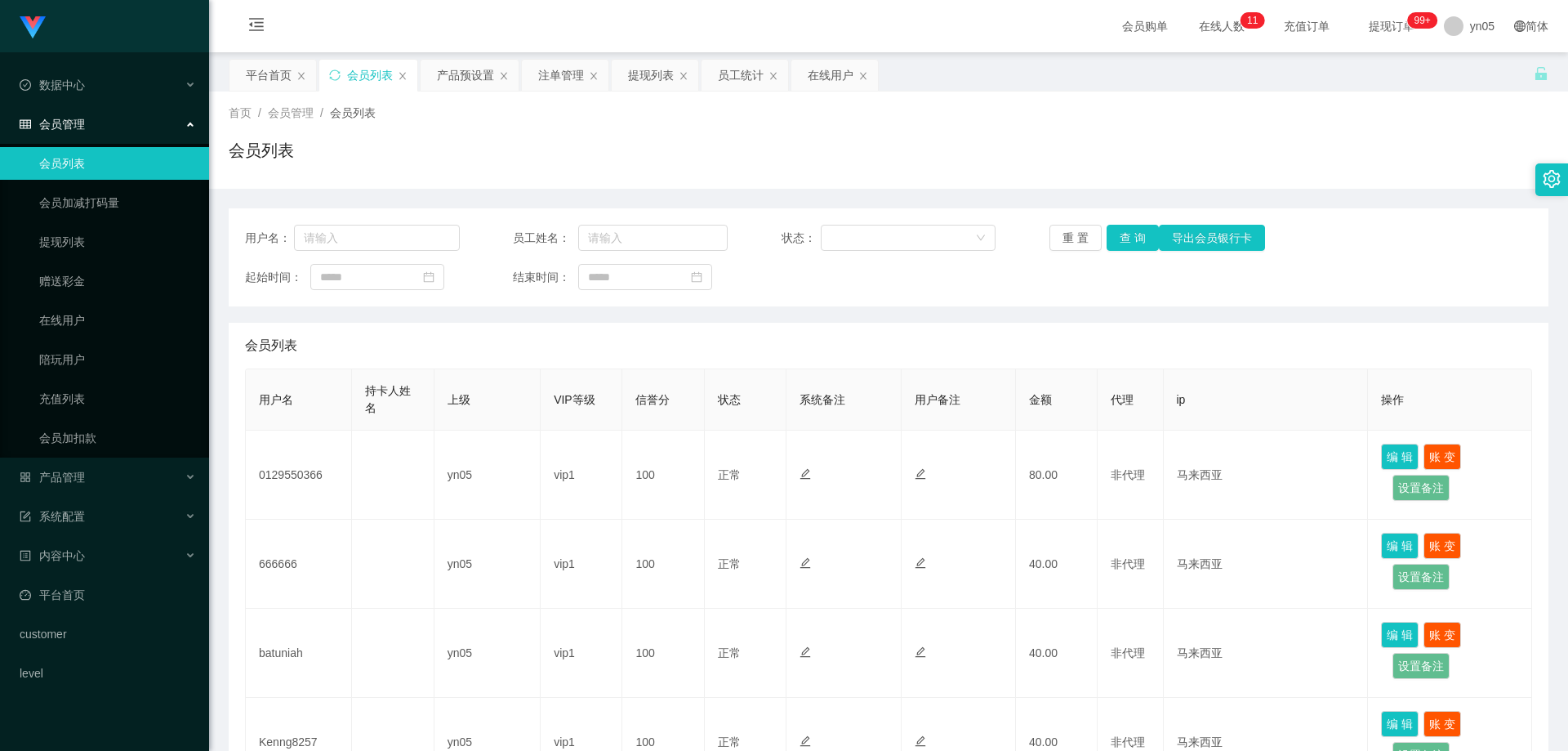
scroll to position [163, 0]
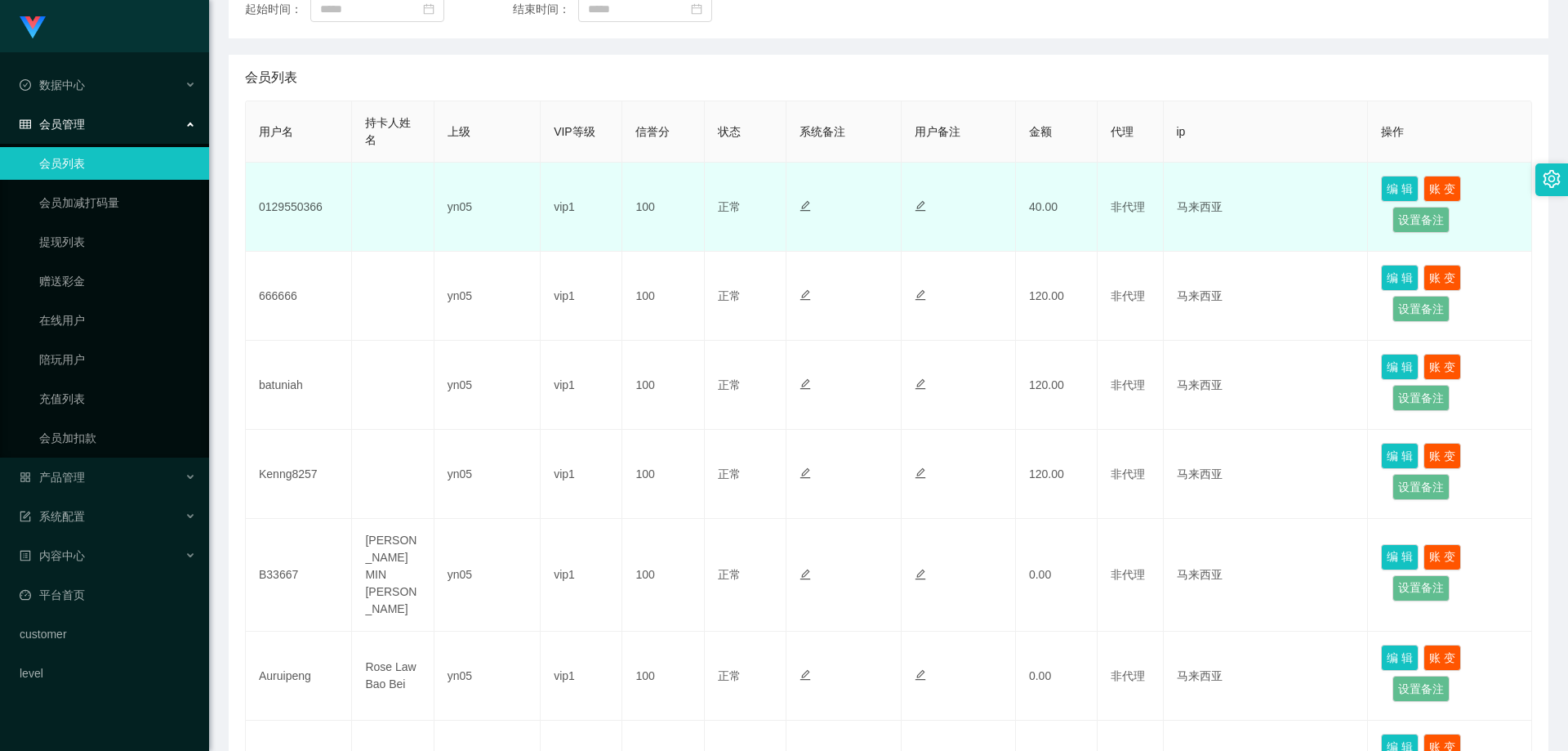
scroll to position [245, 0]
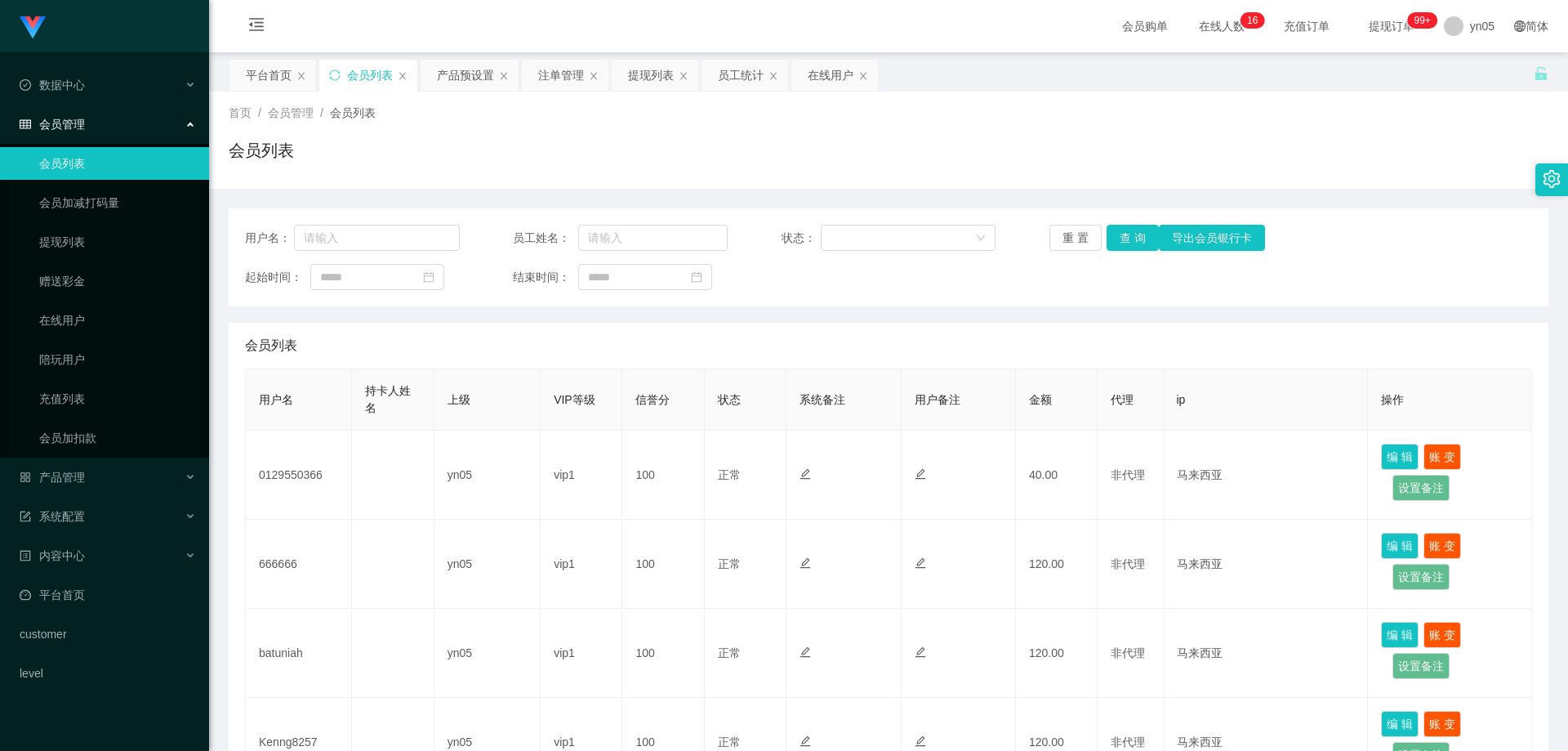
scroll to position [245, 0]
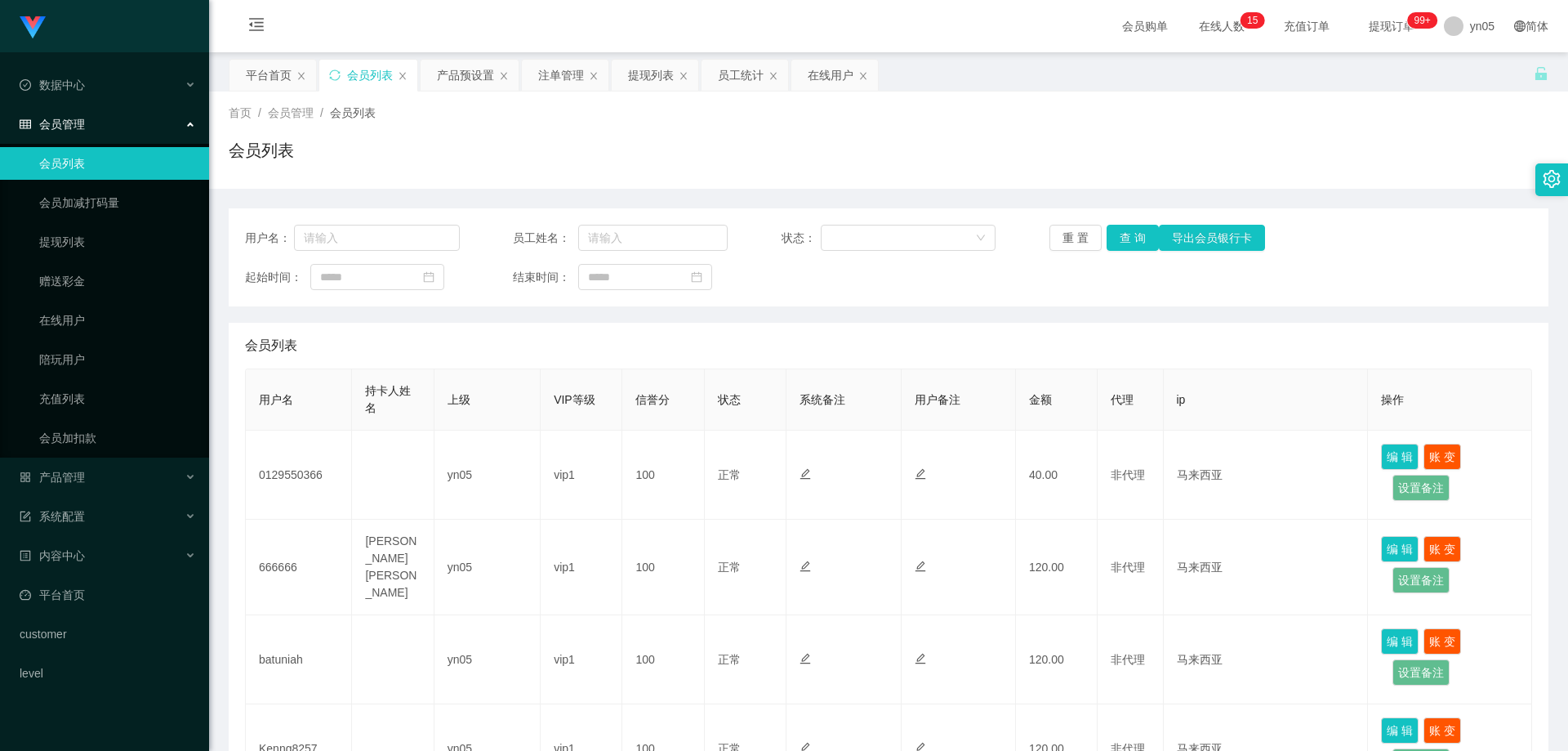
scroll to position [82, 0]
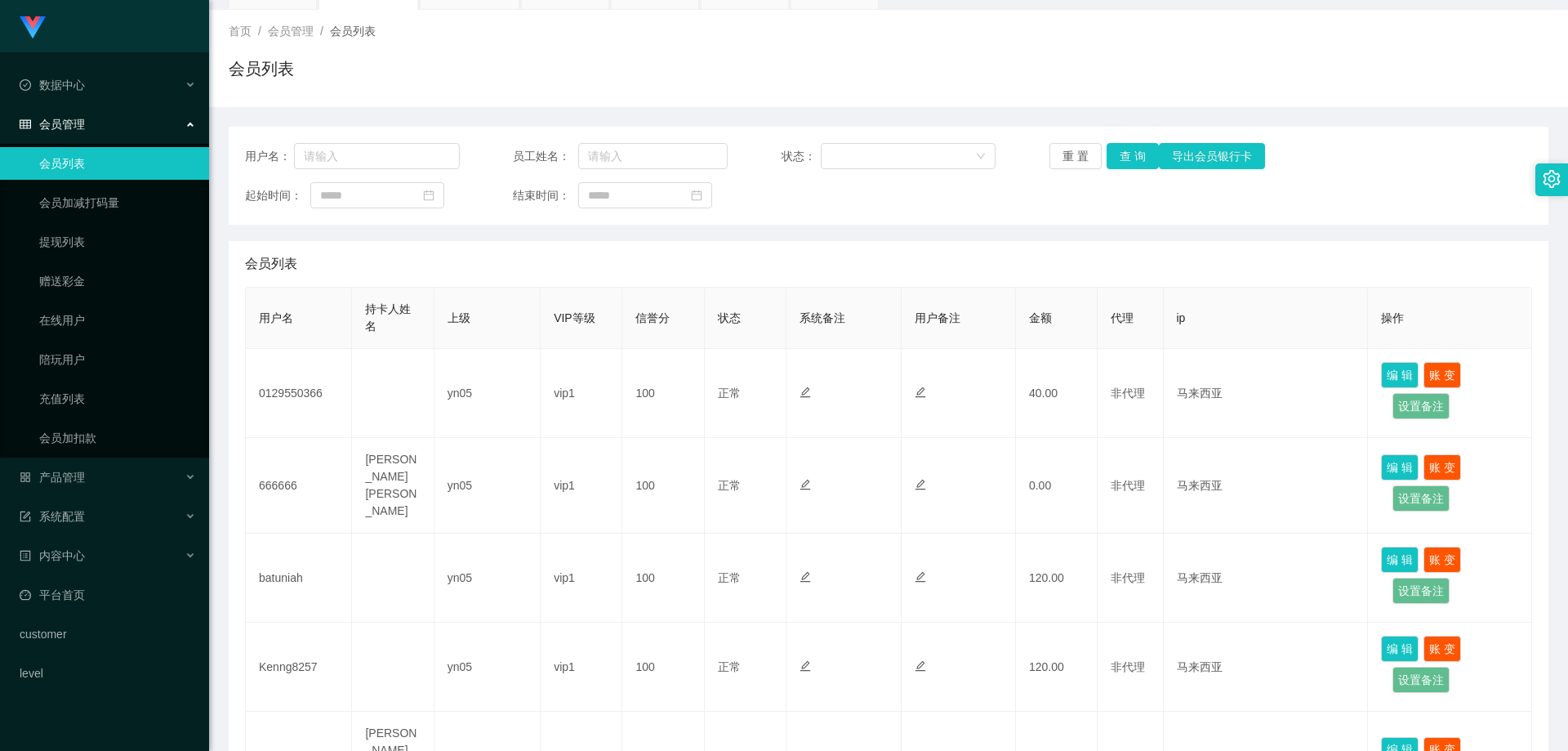
scroll to position [163, 0]
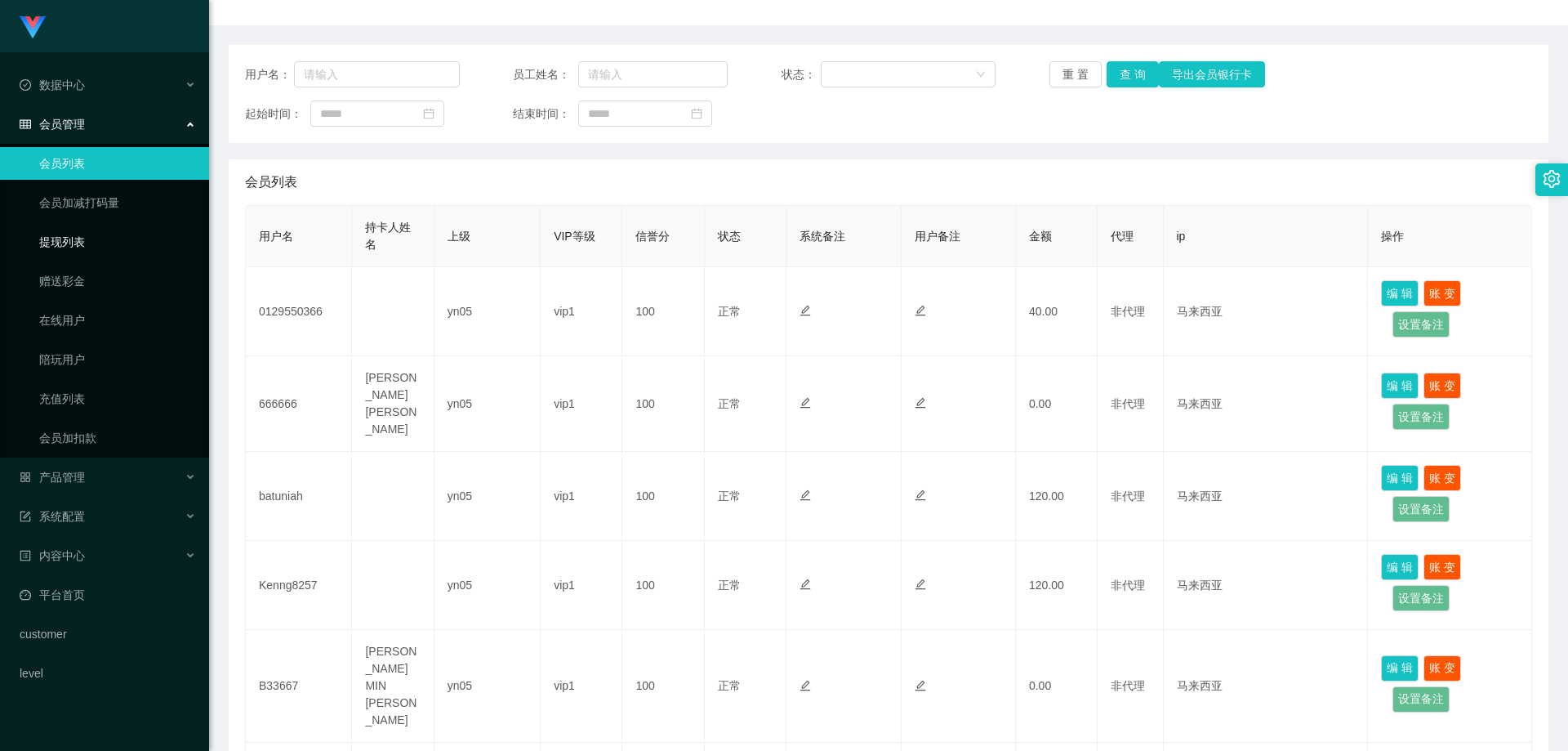
click at [85, 238] on link "提现列表" at bounding box center [118, 242] width 157 height 33
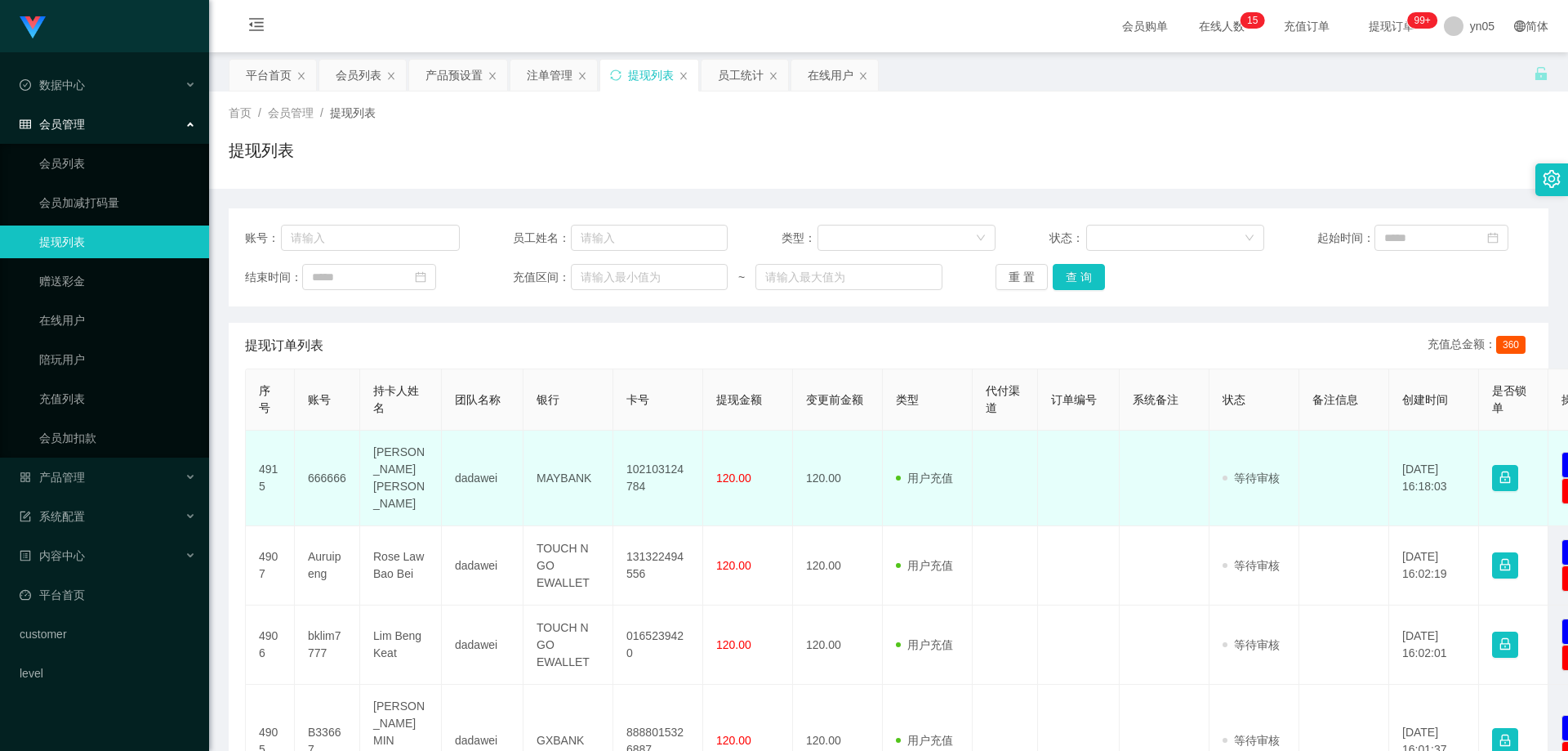
scroll to position [82, 0]
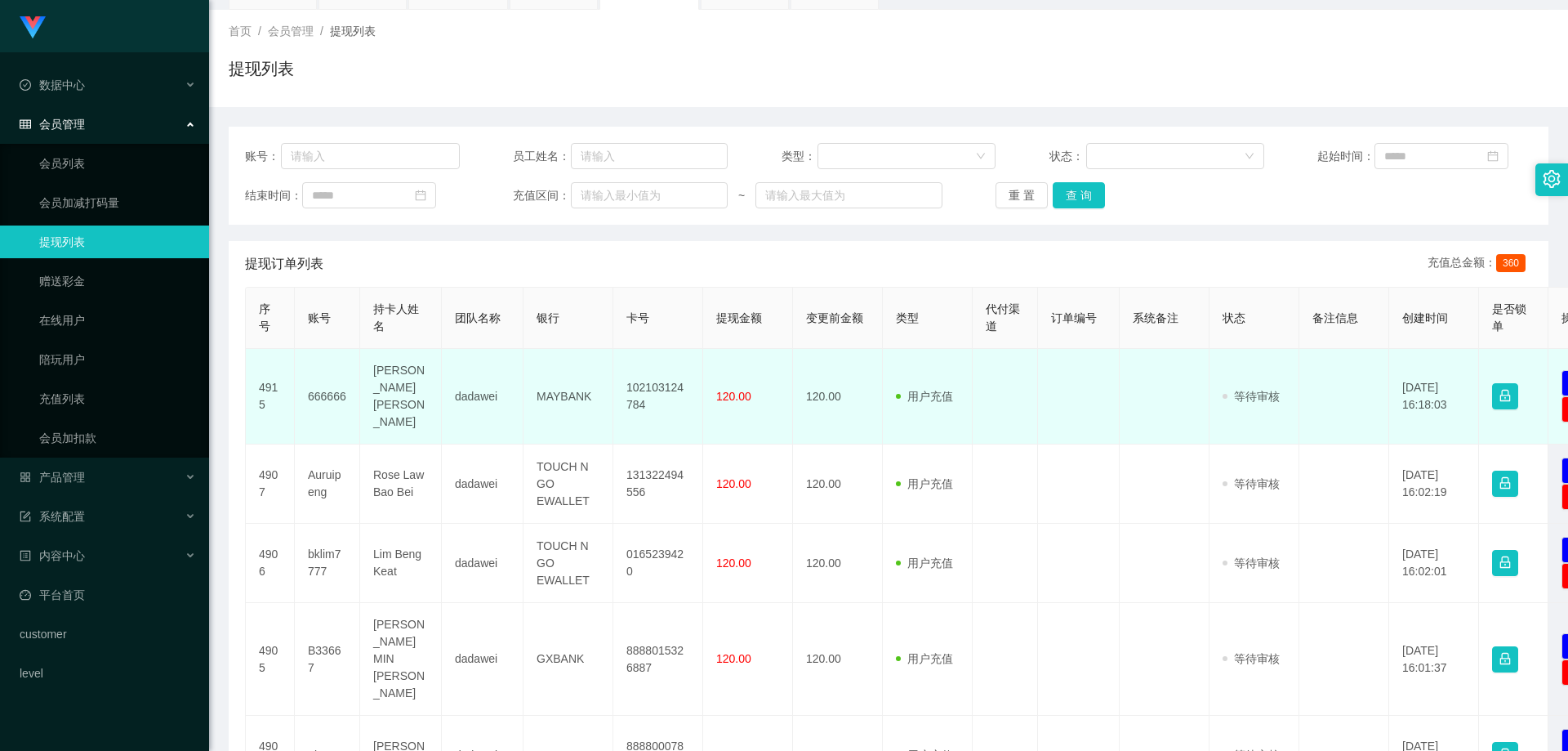
click at [343, 386] on td "666666" at bounding box center [327, 396] width 66 height 96
click at [343, 385] on td "666666" at bounding box center [327, 396] width 66 height 96
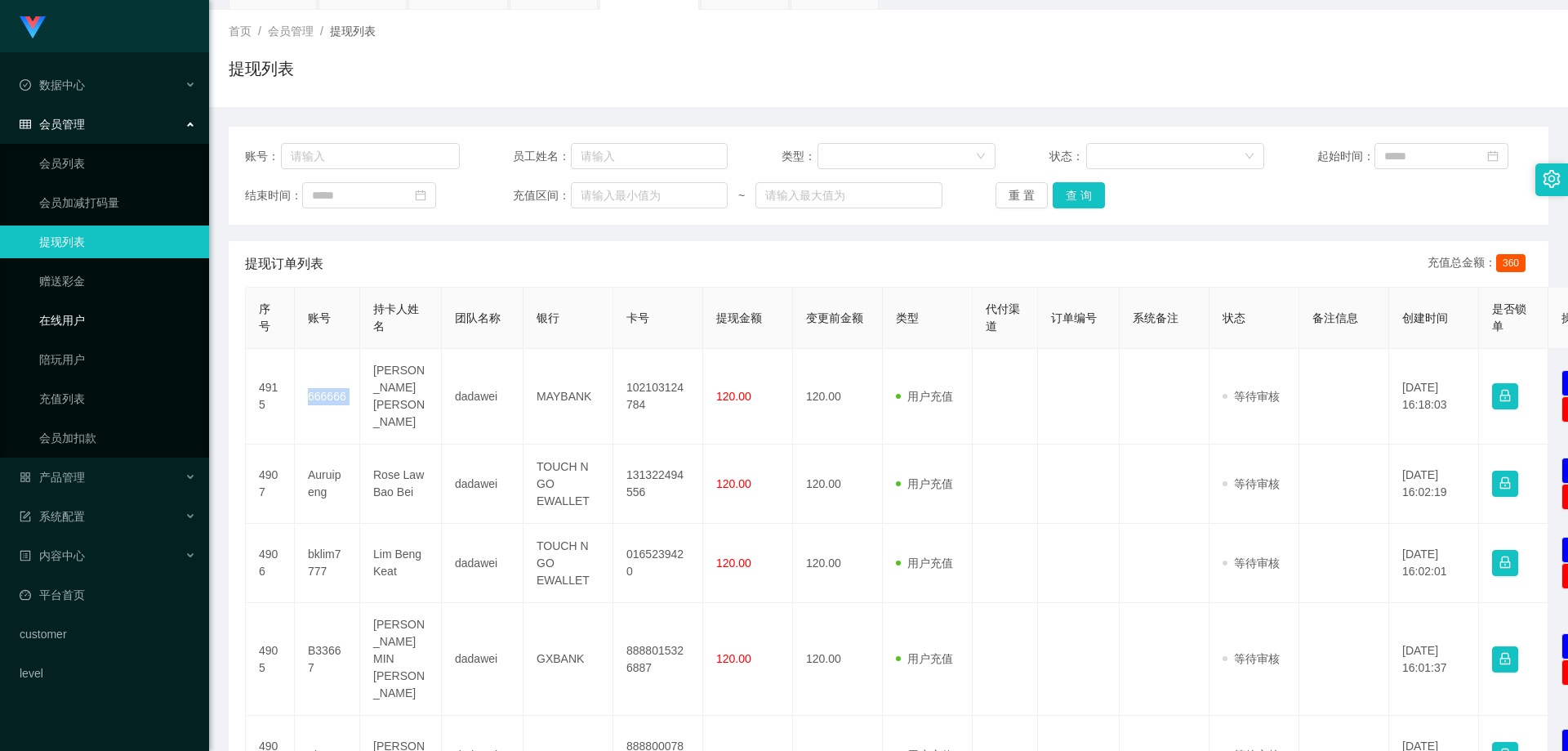
copy td "666666"
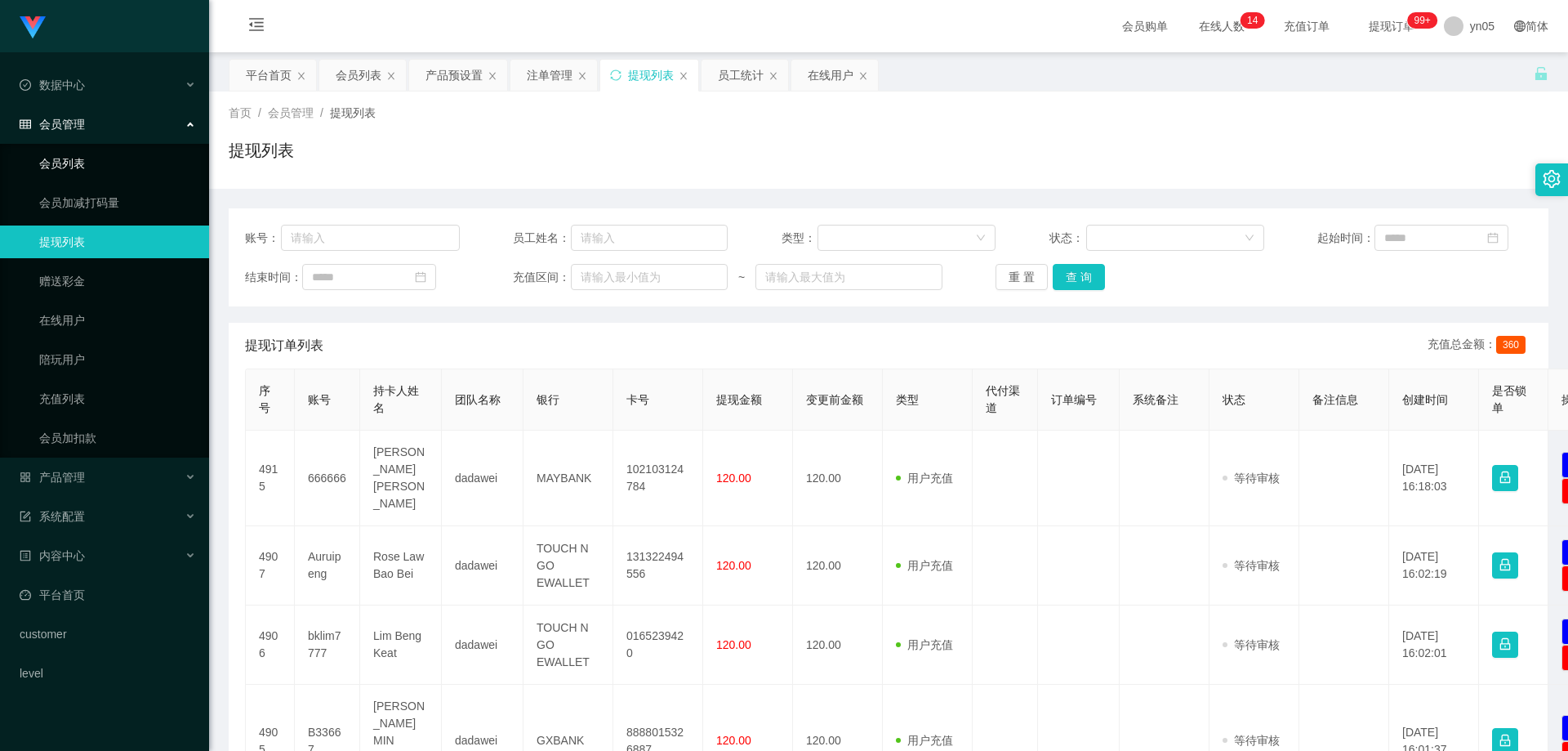
click at [115, 170] on link "会员列表" at bounding box center [118, 163] width 157 height 33
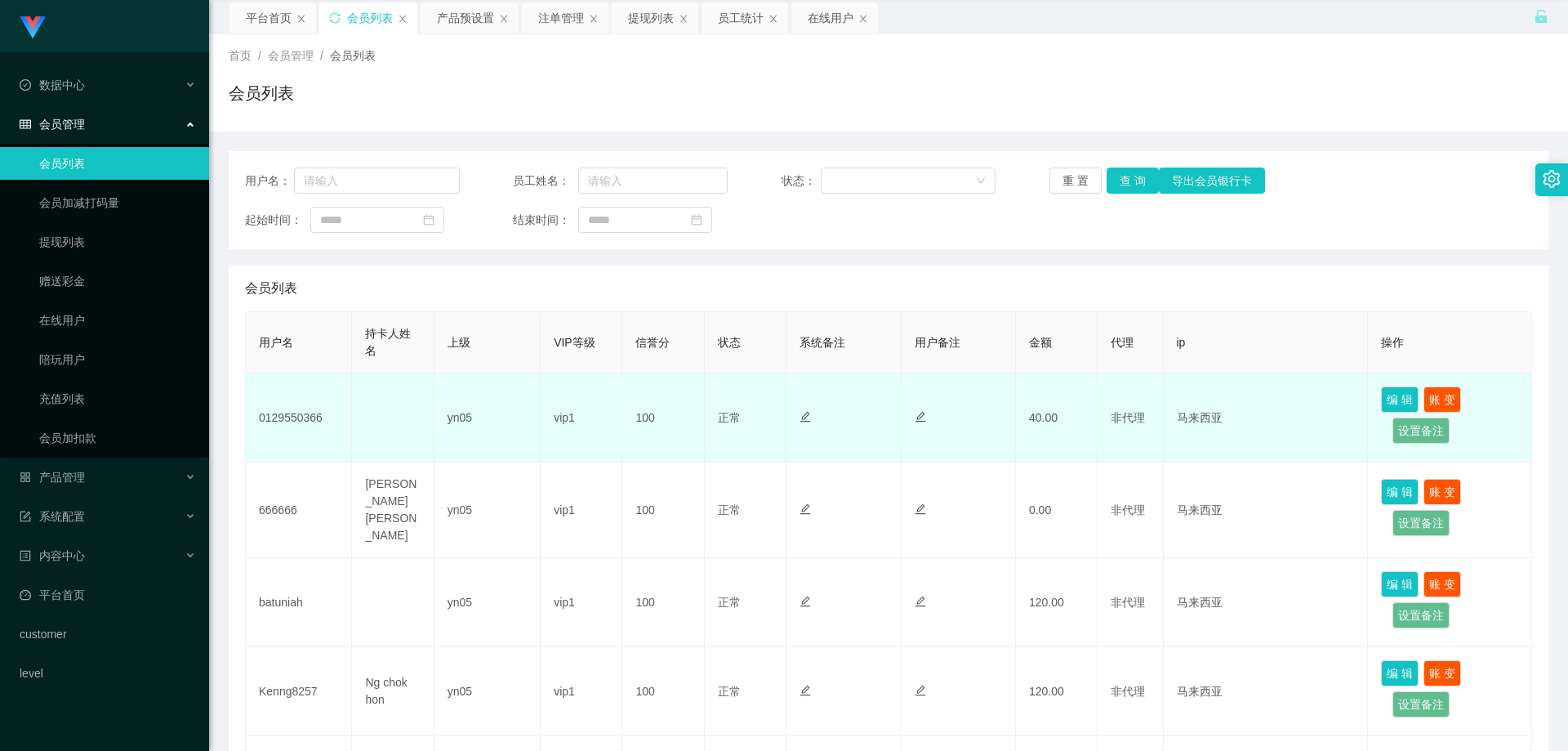
scroll to position [82, 0]
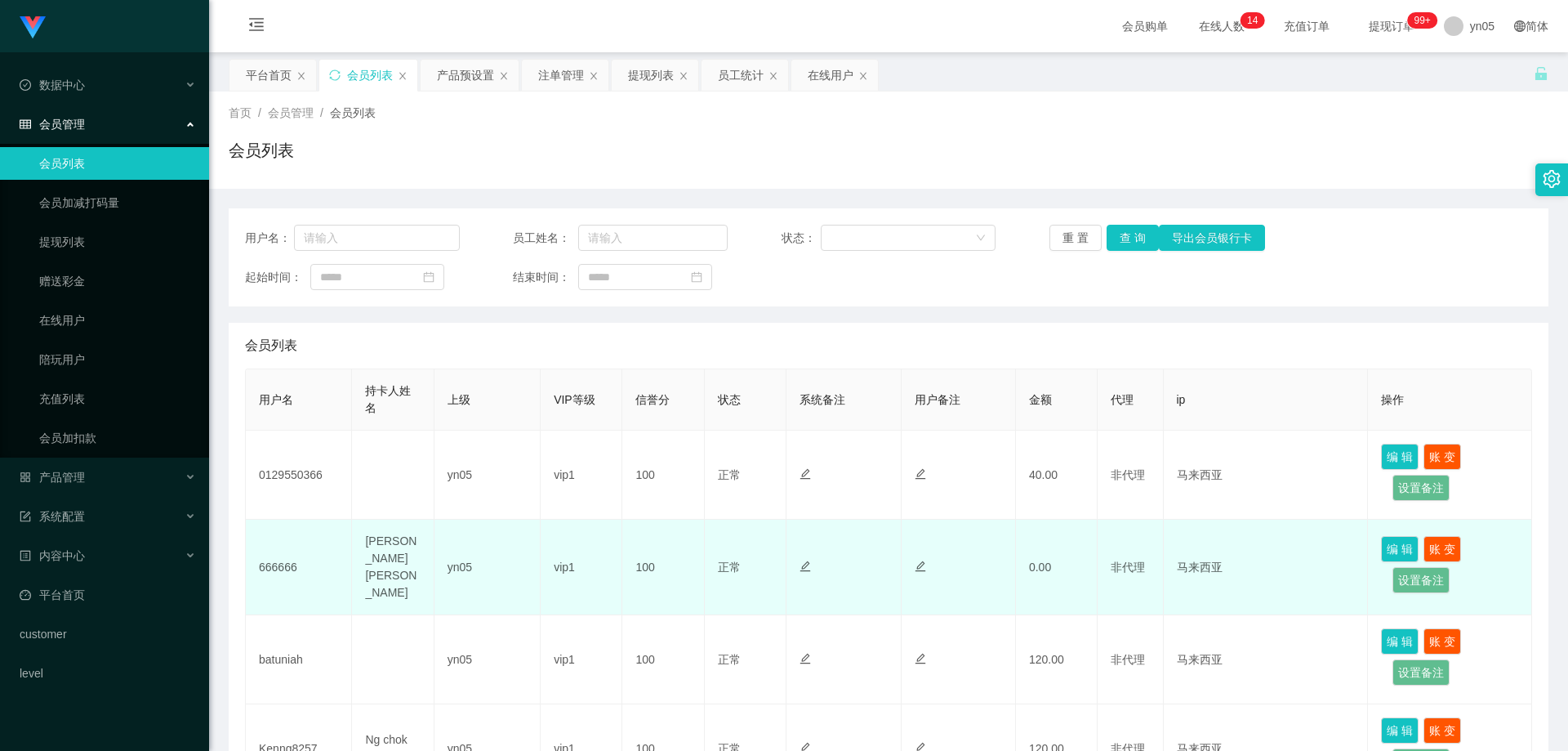
scroll to position [163, 0]
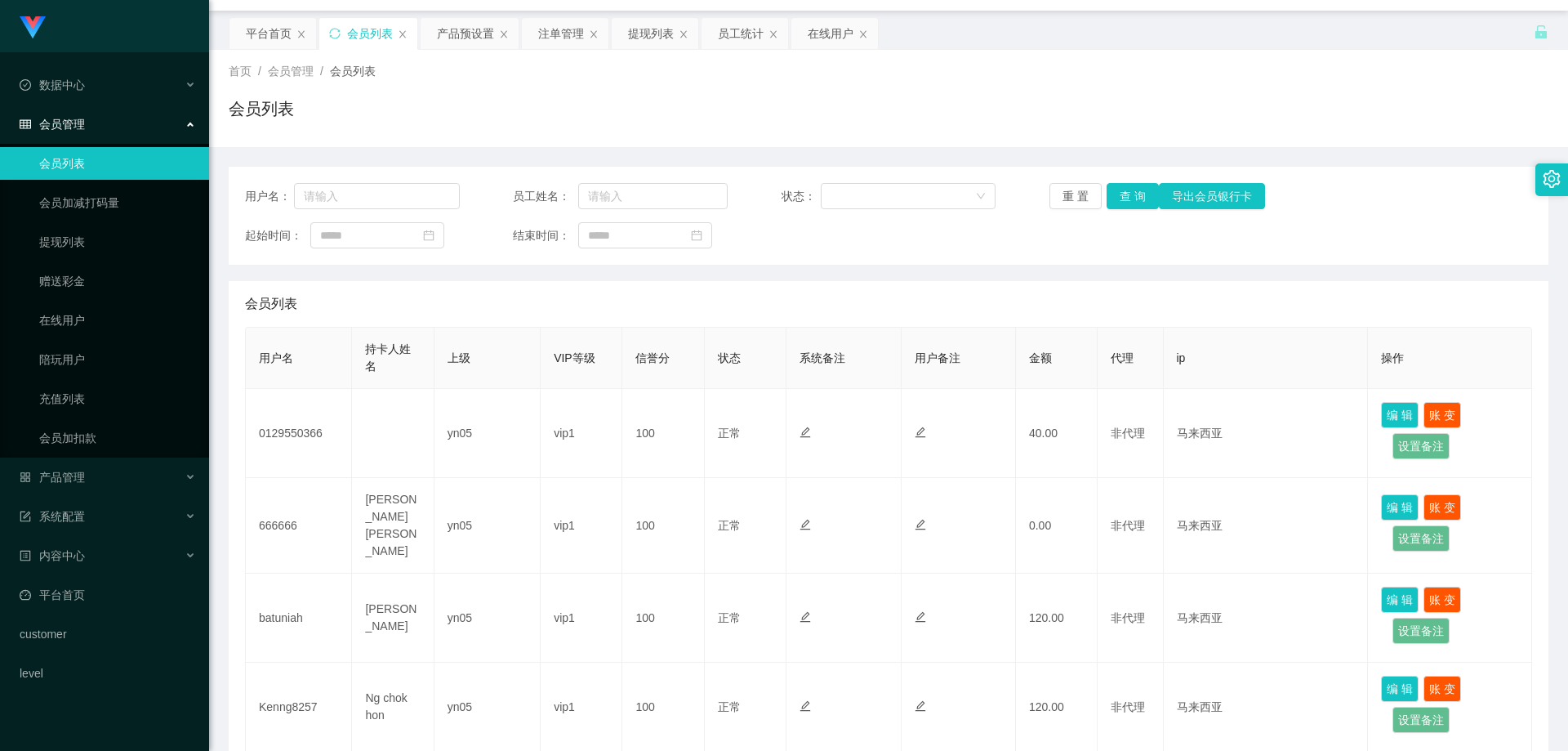
scroll to position [82, 0]
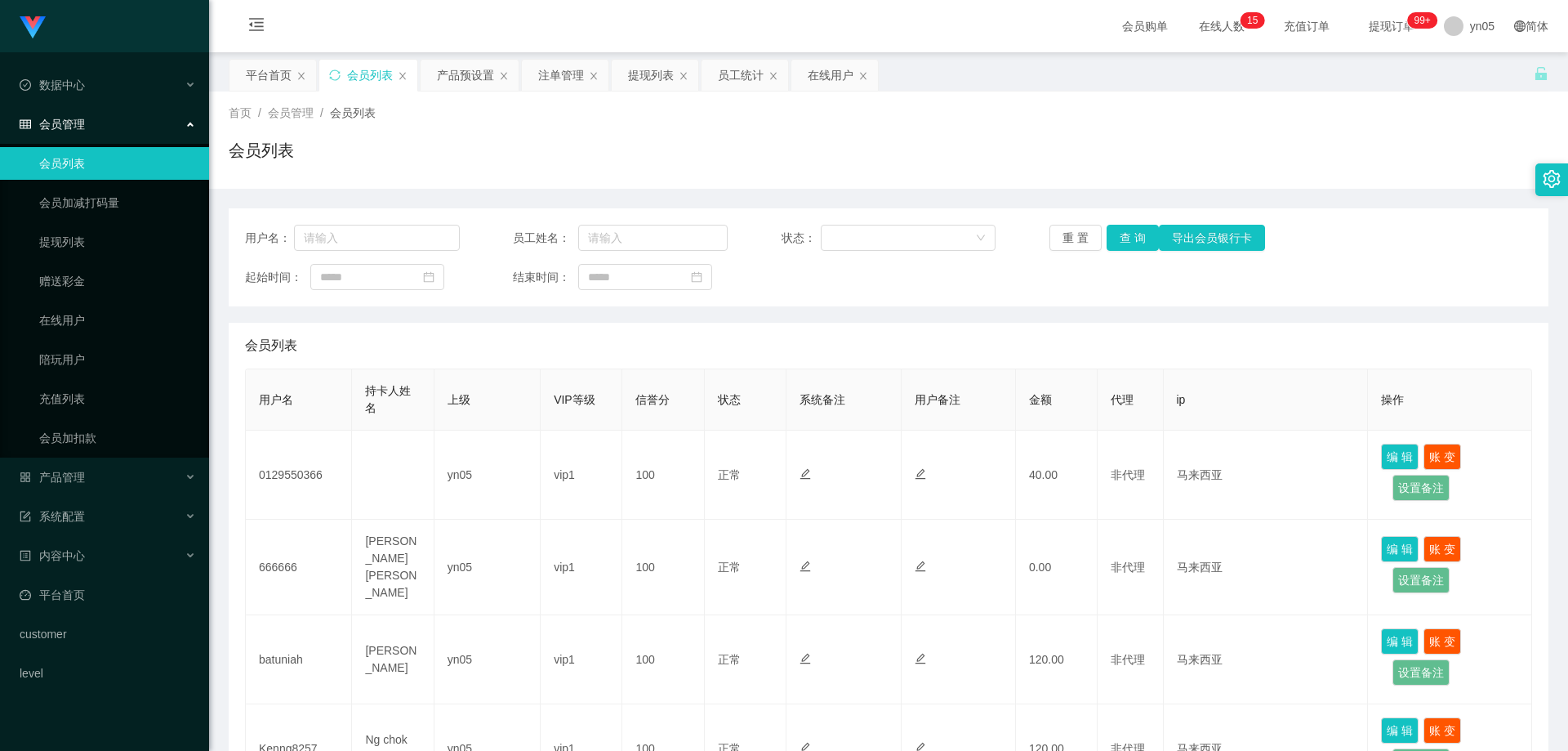
scroll to position [163, 0]
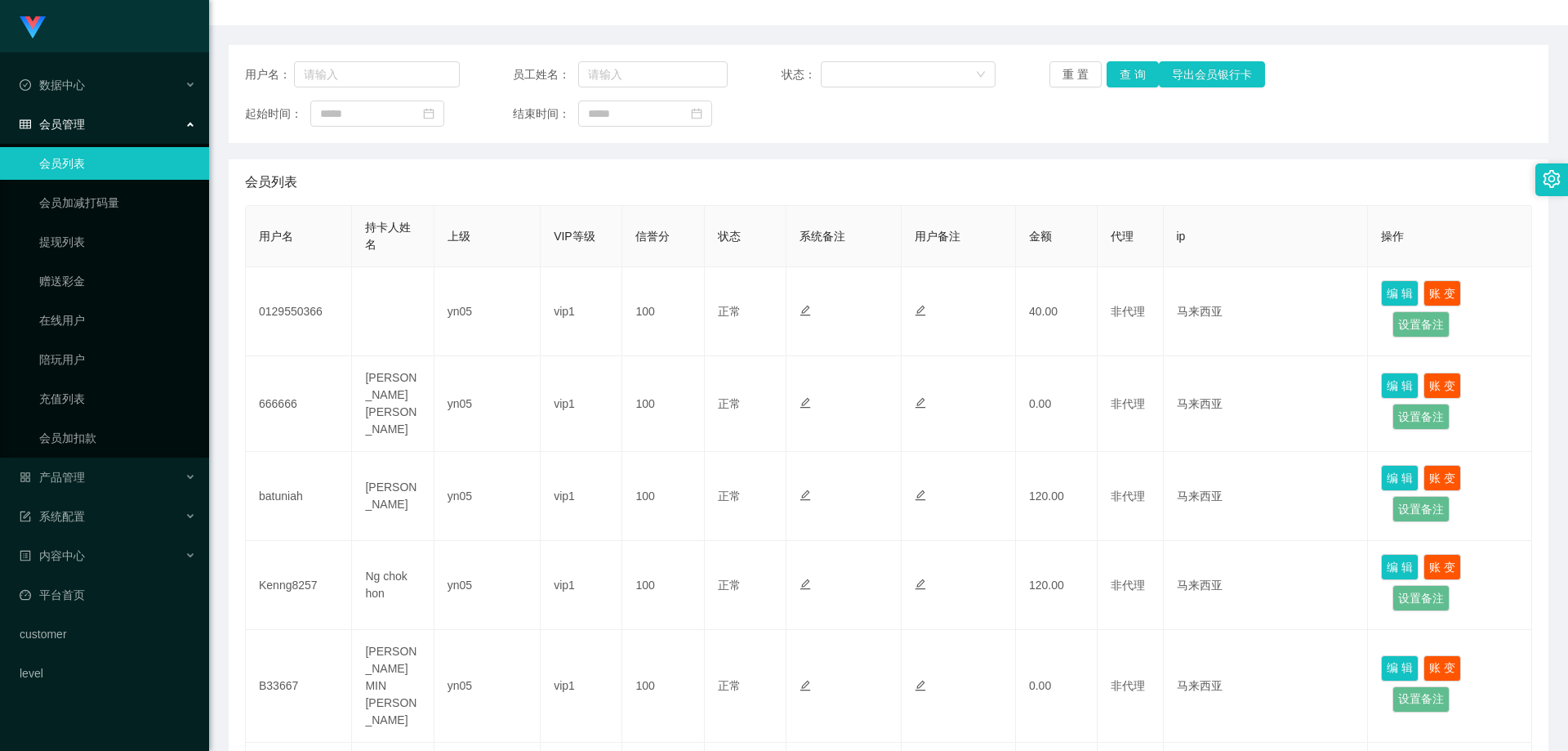
scroll to position [82, 0]
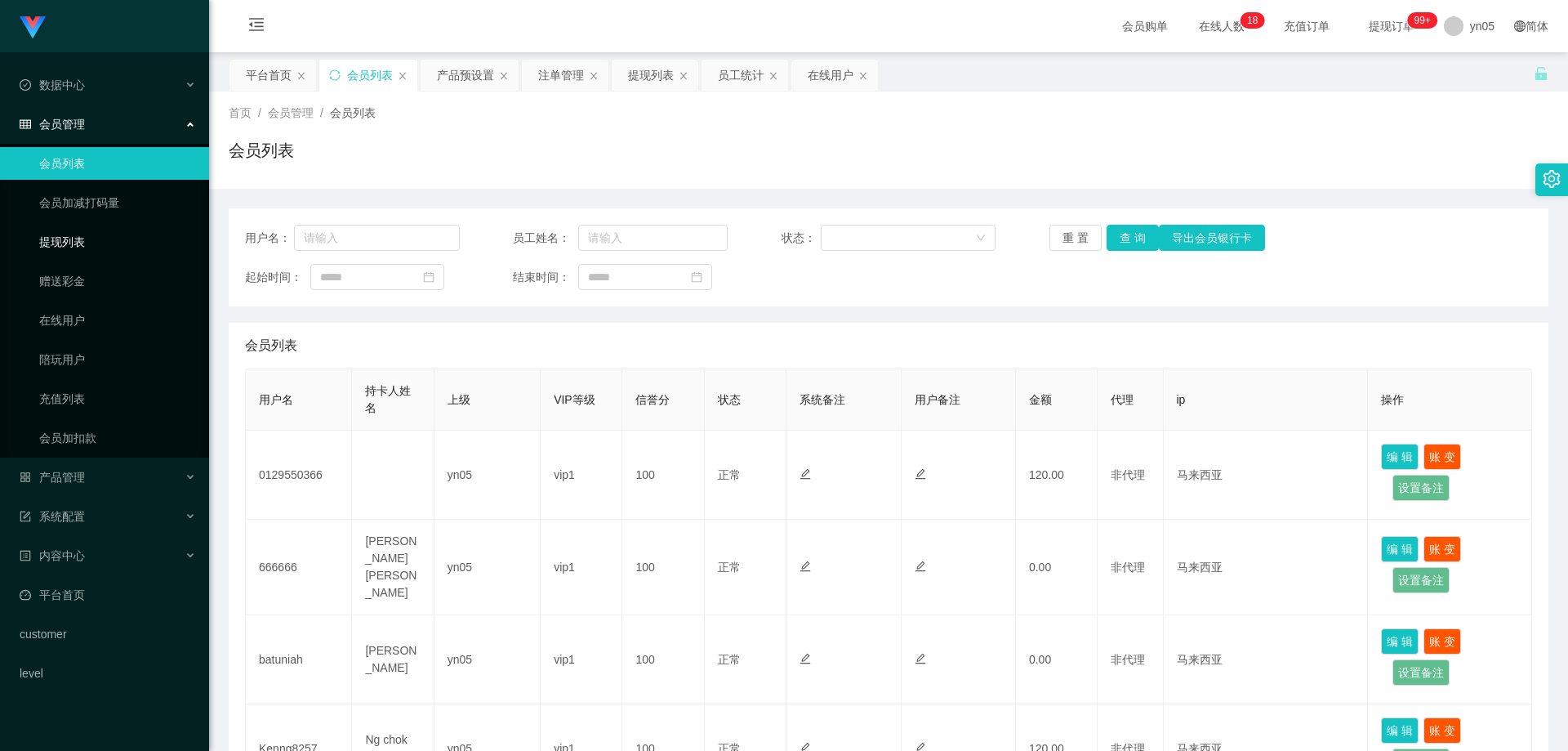
click at [78, 230] on link "提现列表" at bounding box center [118, 242] width 157 height 33
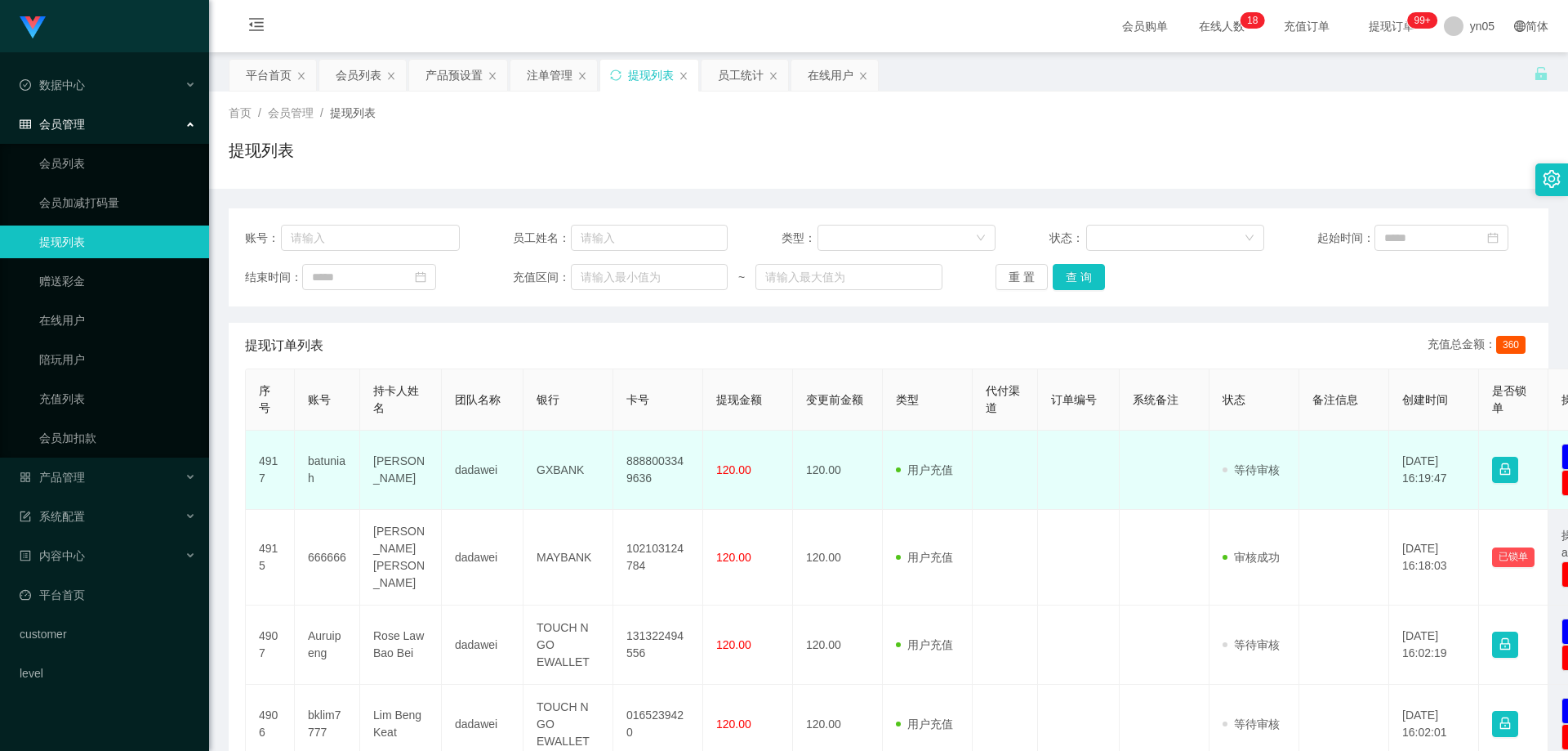
click at [323, 463] on td "batuniah" at bounding box center [327, 470] width 66 height 79
copy td "batuniah"
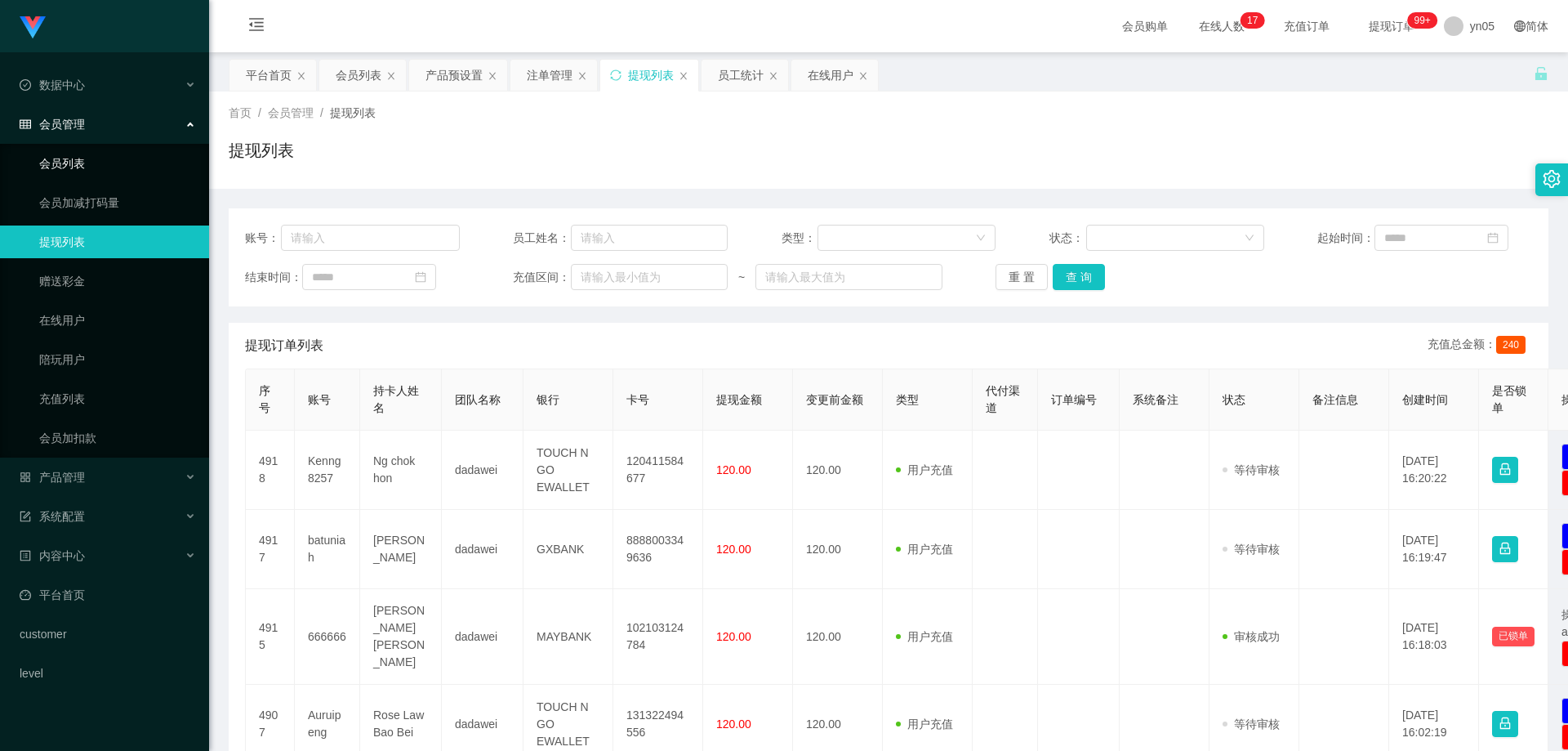
click at [93, 159] on link "会员列表" at bounding box center [118, 163] width 157 height 33
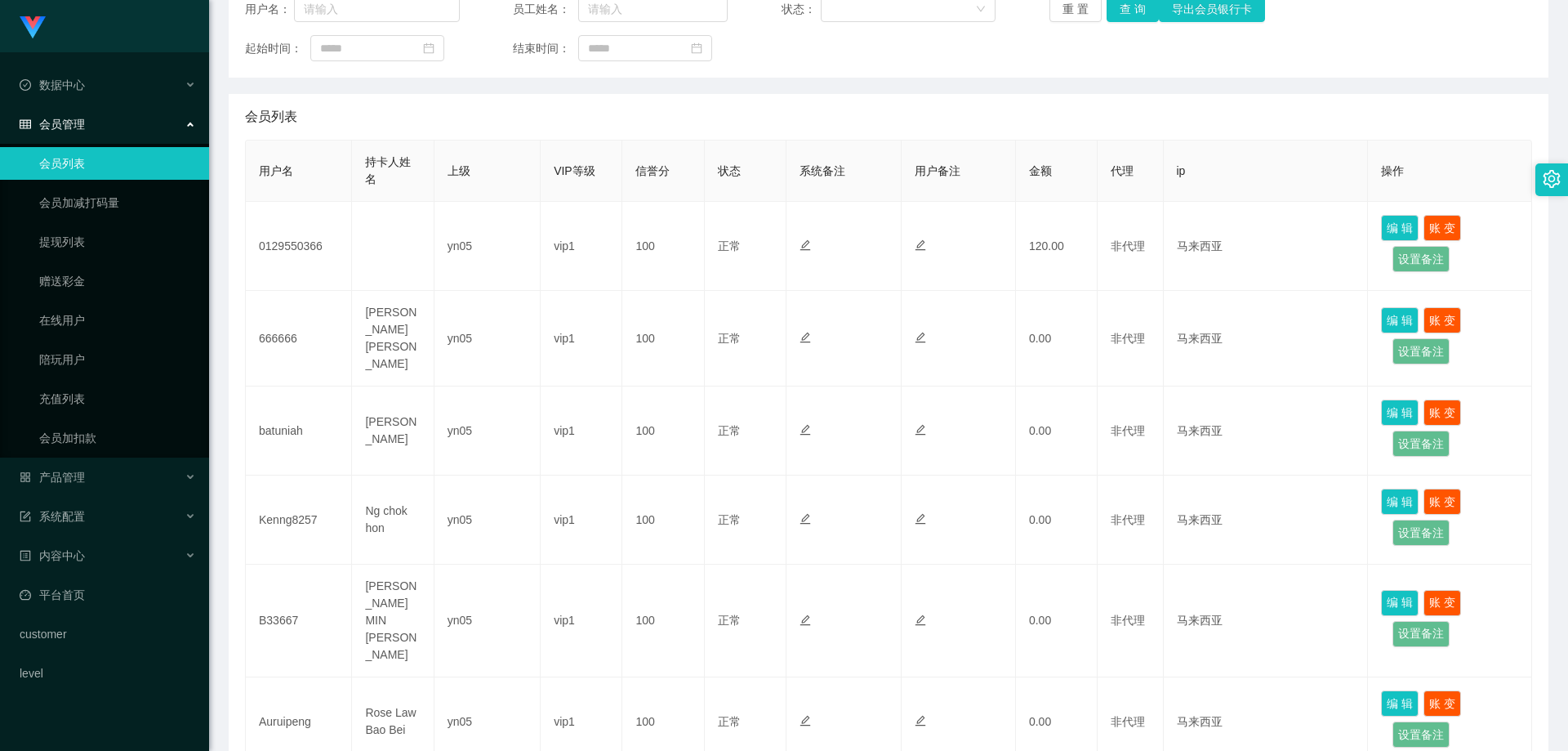
scroll to position [245, 0]
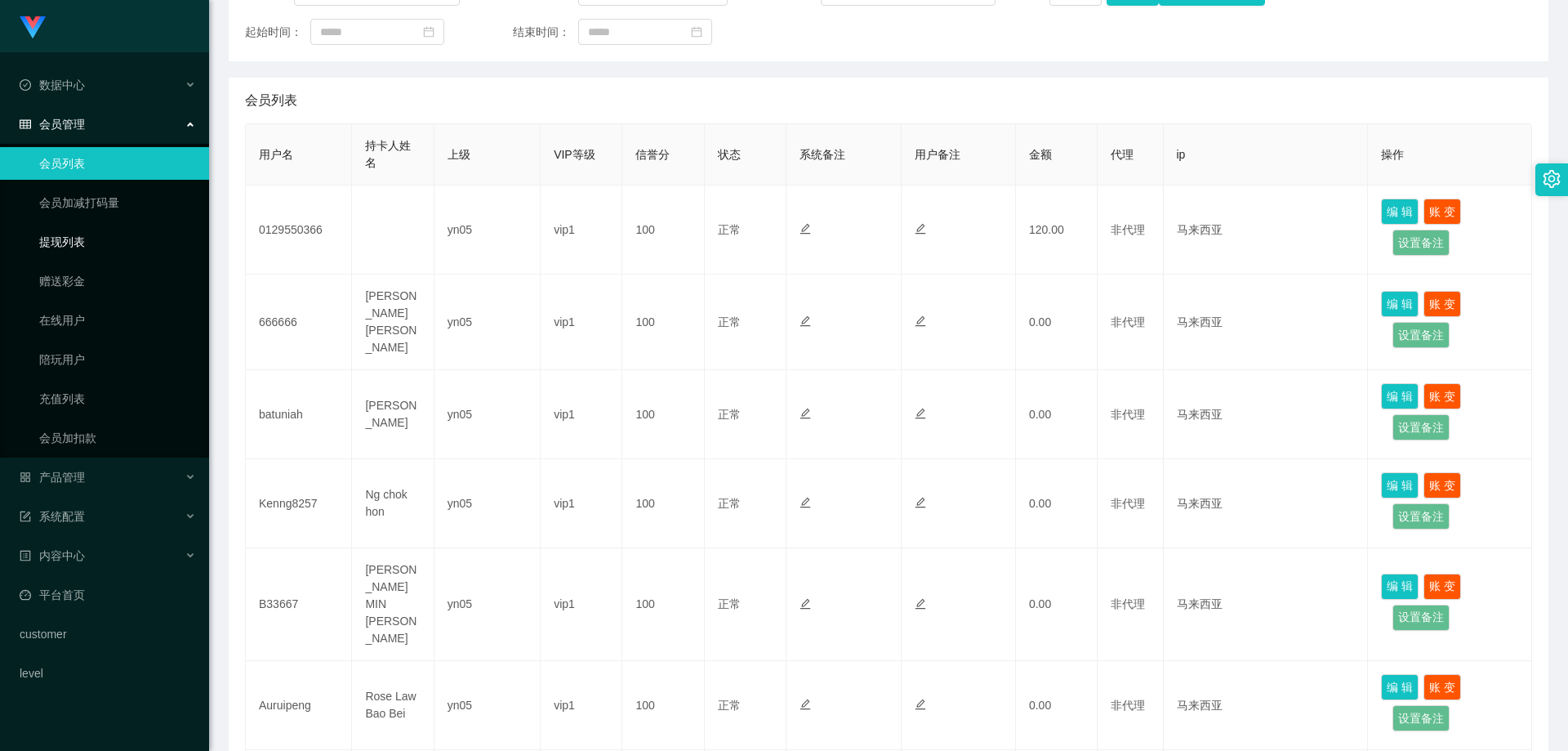
click at [99, 245] on link "提现列表" at bounding box center [118, 242] width 157 height 33
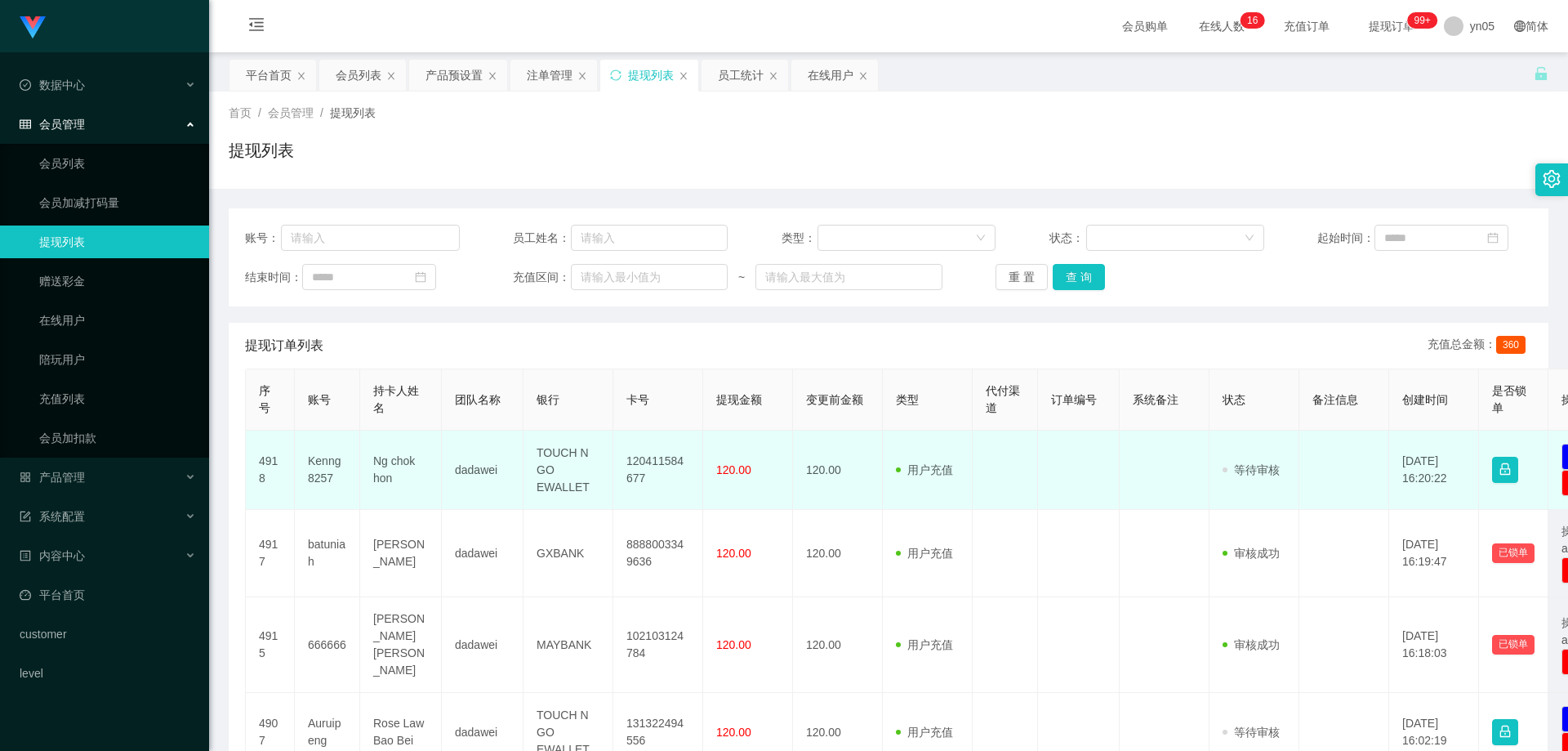
click at [327, 462] on td "Kenng8257" at bounding box center [327, 470] width 66 height 79
copy td "Kenng8257"
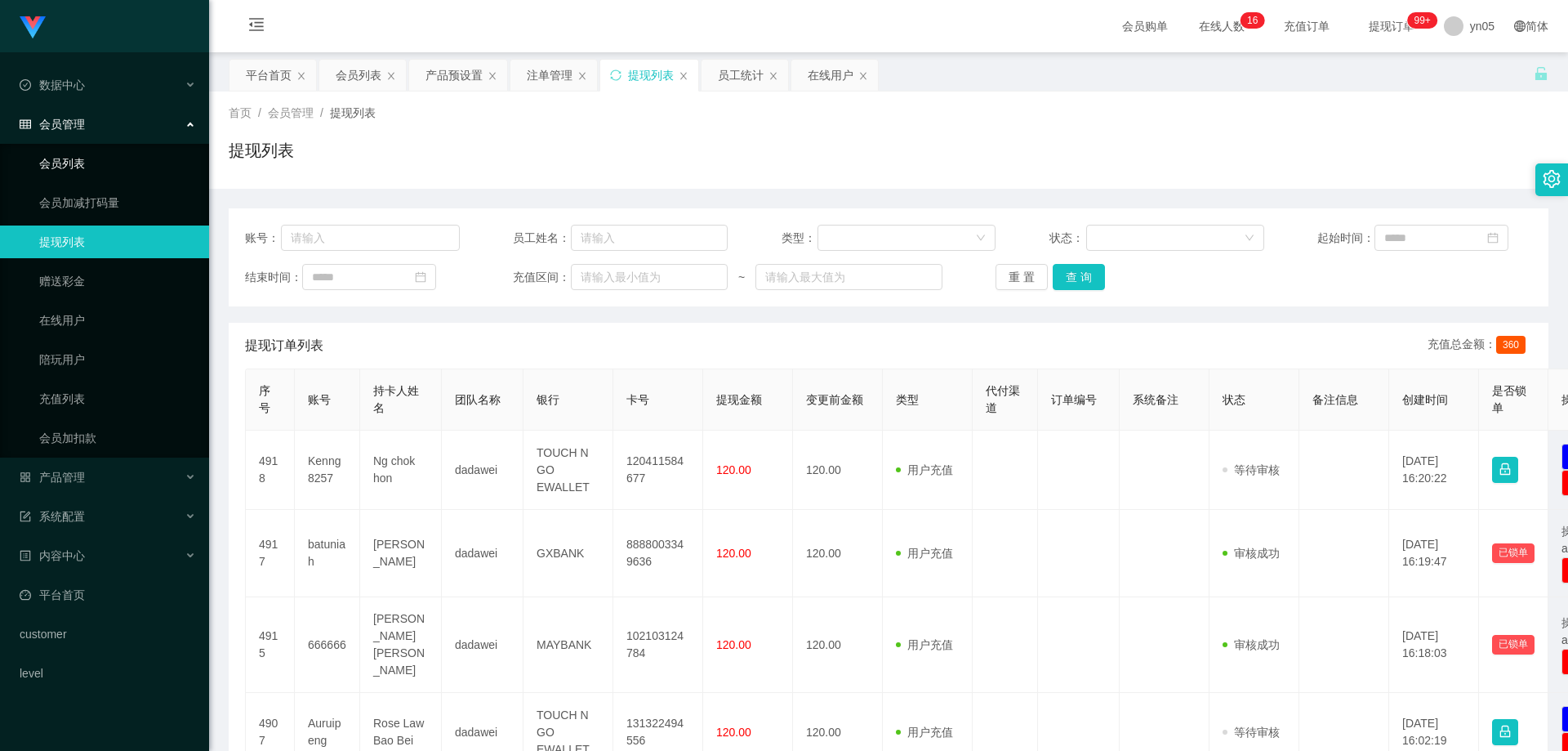
click at [52, 159] on link "会员列表" at bounding box center [118, 163] width 157 height 33
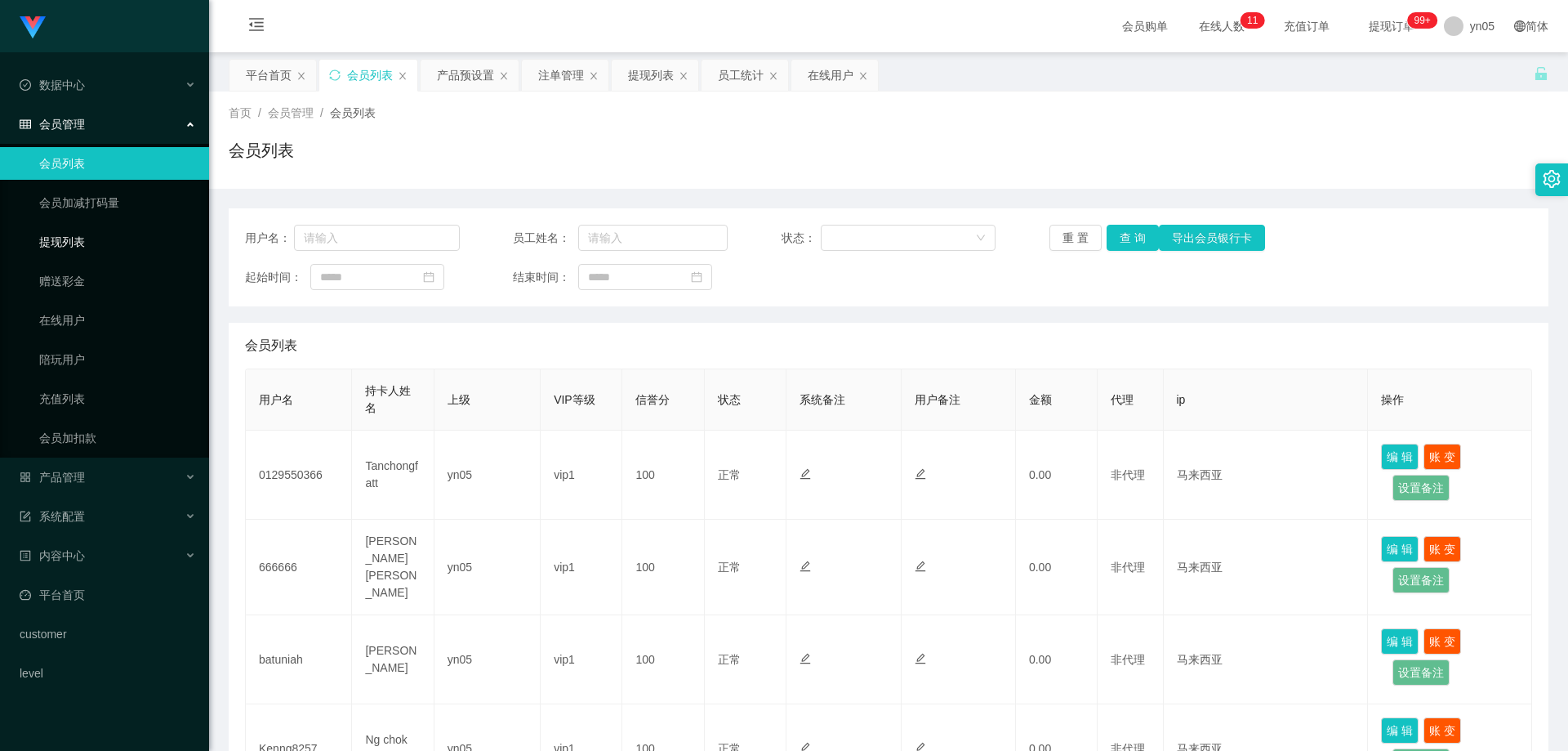
click at [86, 226] on link "提现列表" at bounding box center [118, 242] width 157 height 33
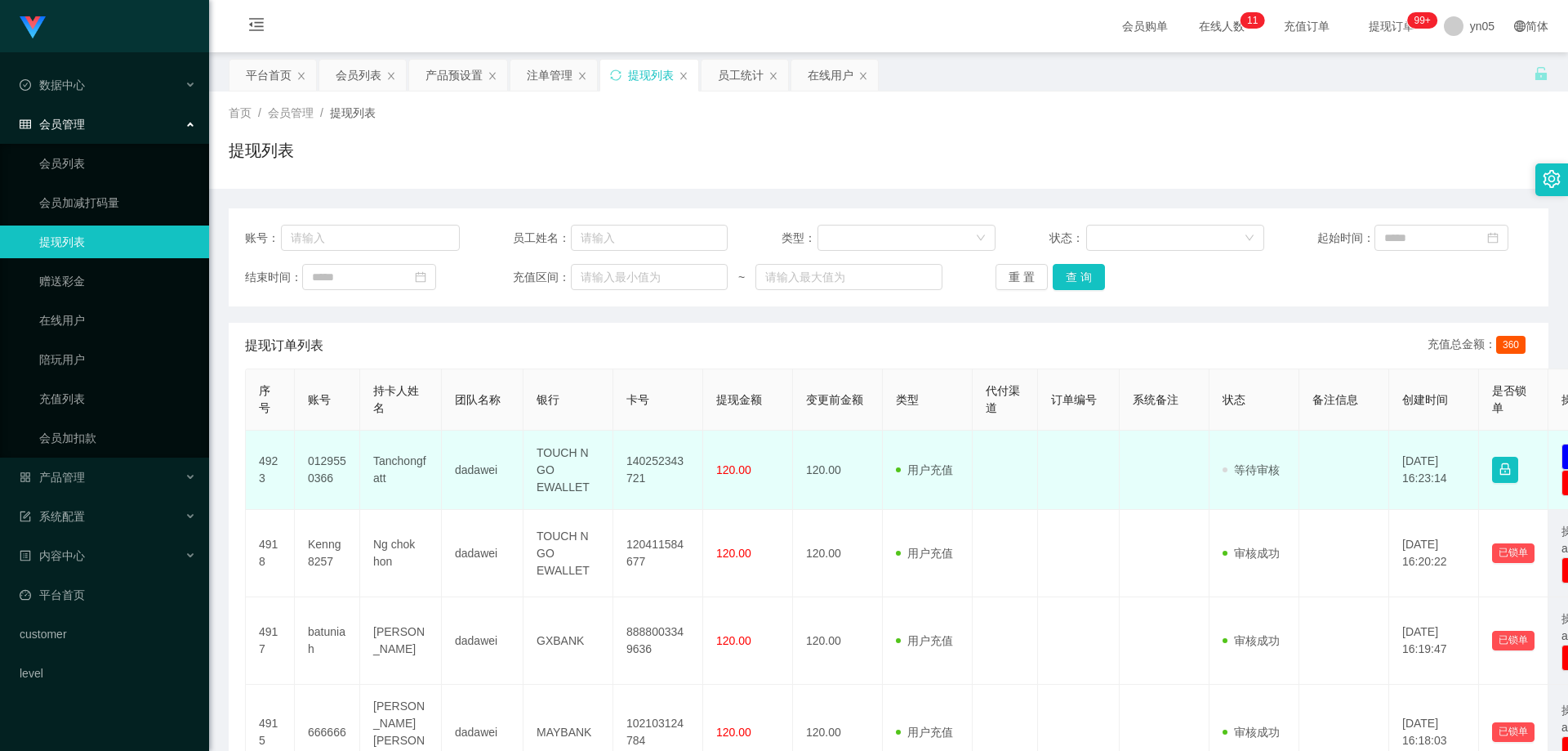
click at [328, 457] on td "0129550366" at bounding box center [327, 470] width 66 height 79
copy td "0129550366"
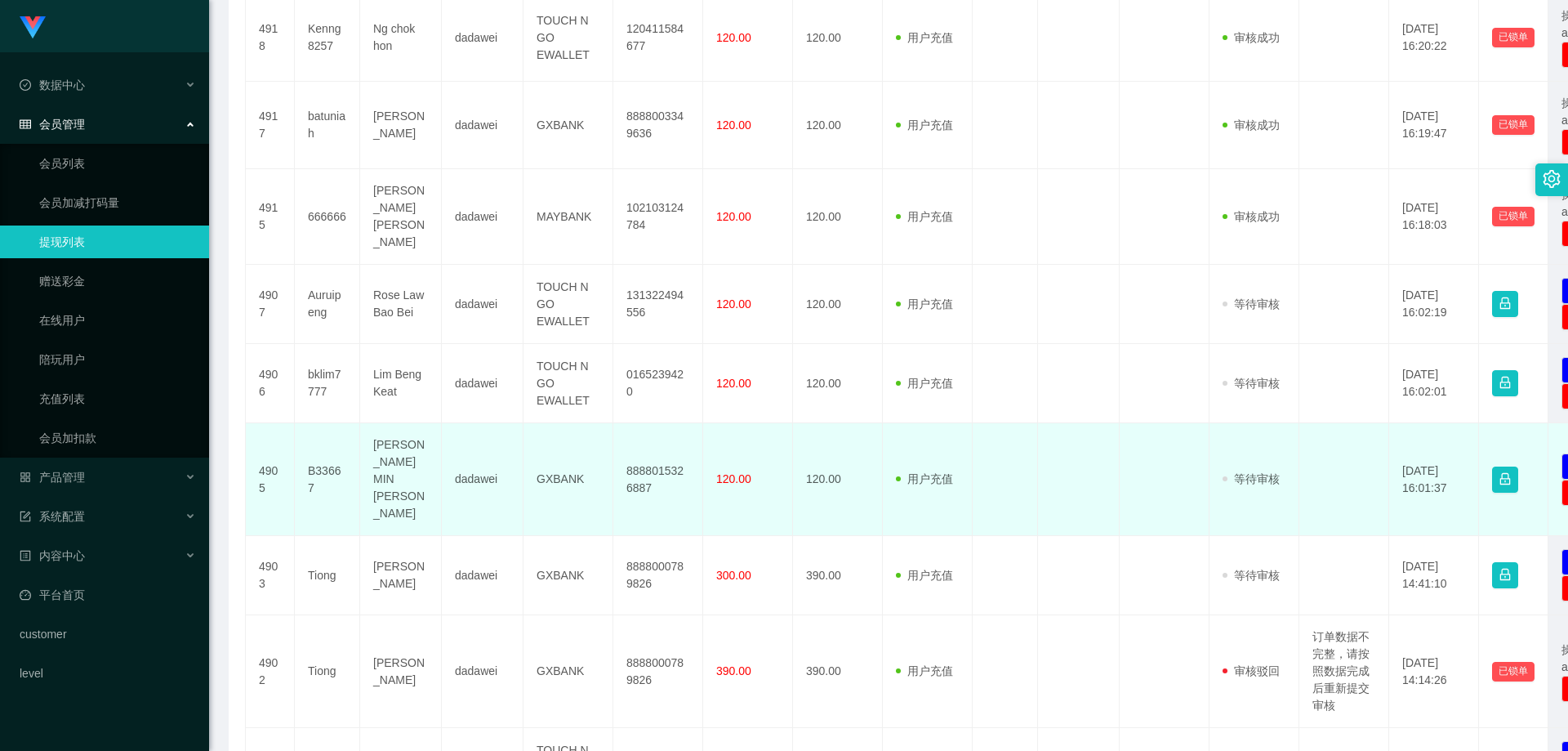
scroll to position [490, 0]
